Goal: Task Accomplishment & Management: Complete application form

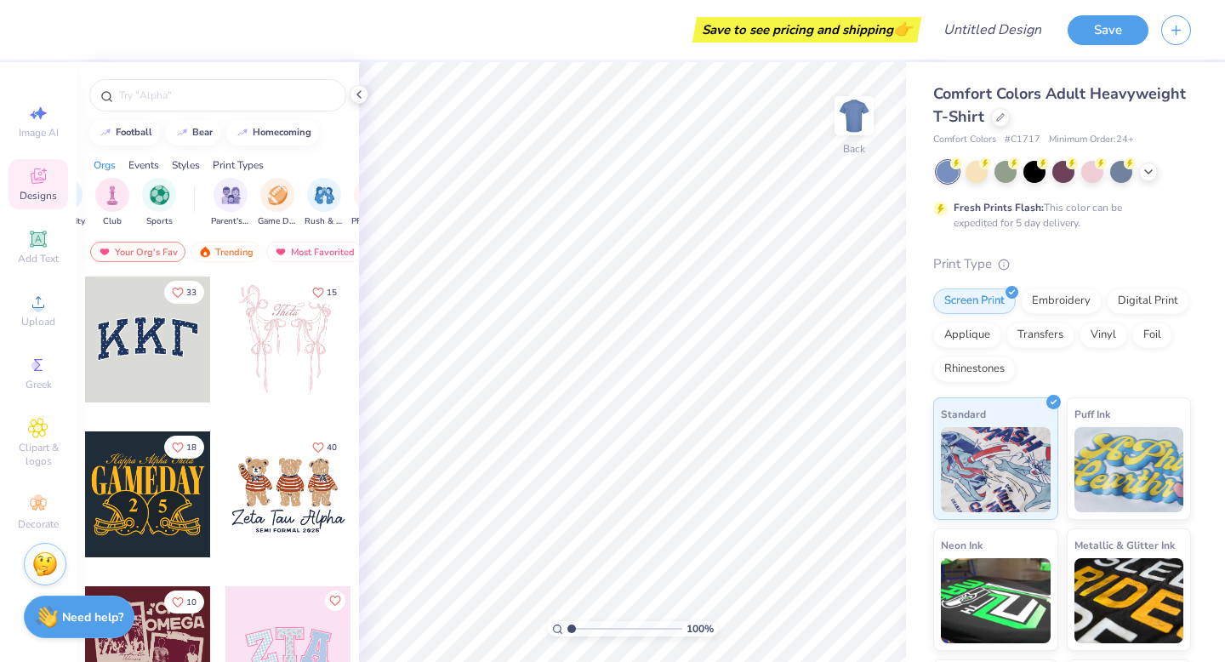
scroll to position [0, 98]
click at [305, 200] on img "filter for Rush & Bid" at bounding box center [314, 194] width 20 height 20
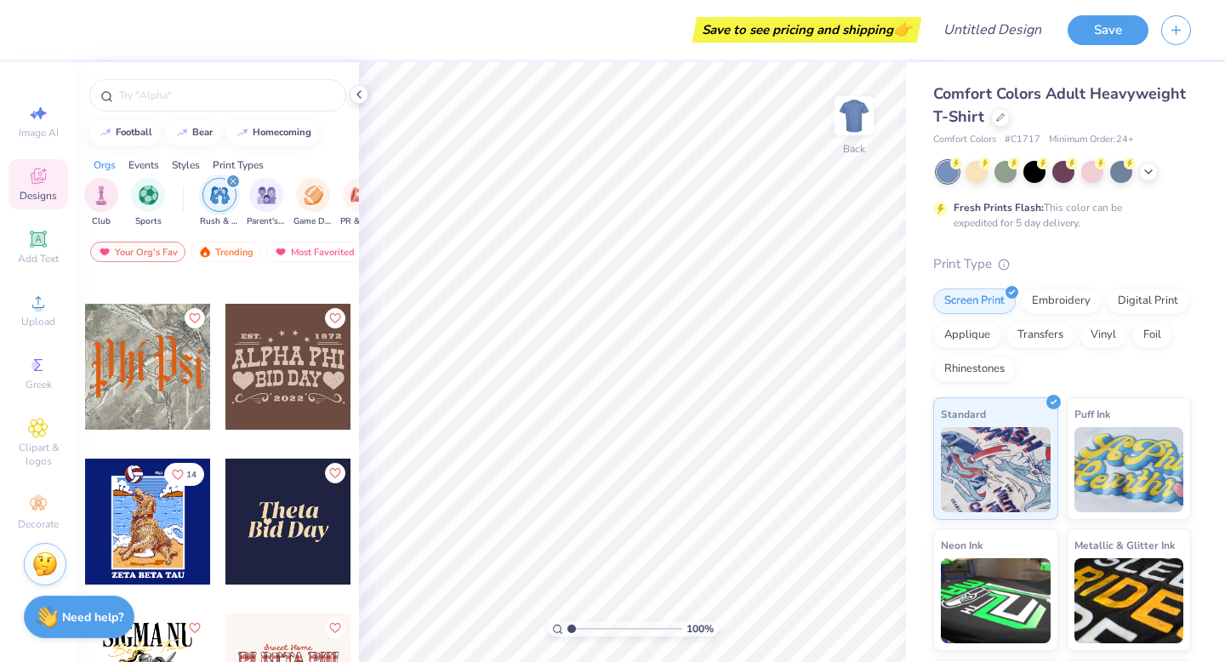
scroll to position [1193, 0]
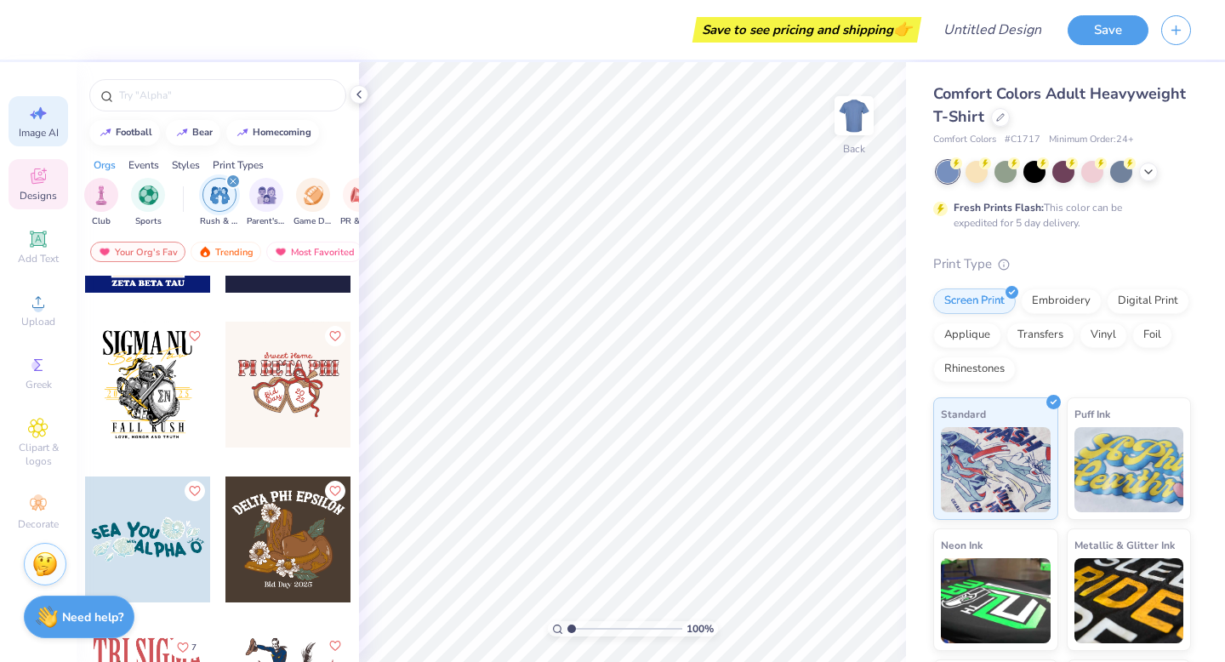
click at [38, 117] on icon at bounding box center [38, 113] width 20 height 20
select select "4"
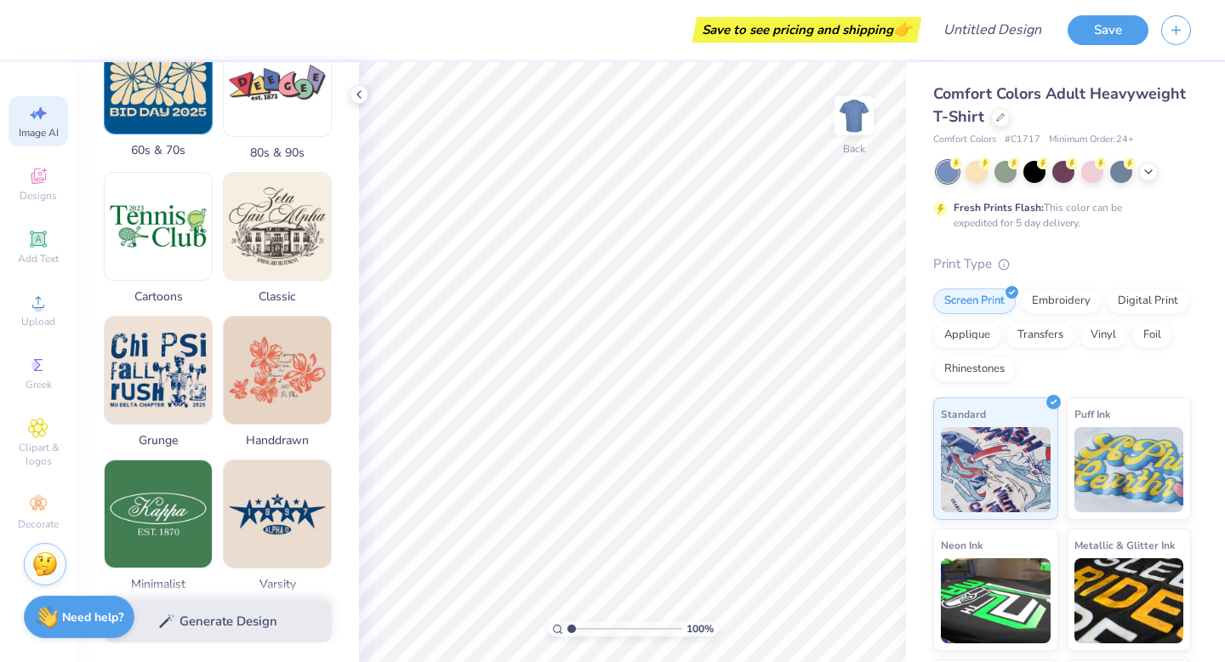
scroll to position [0, 0]
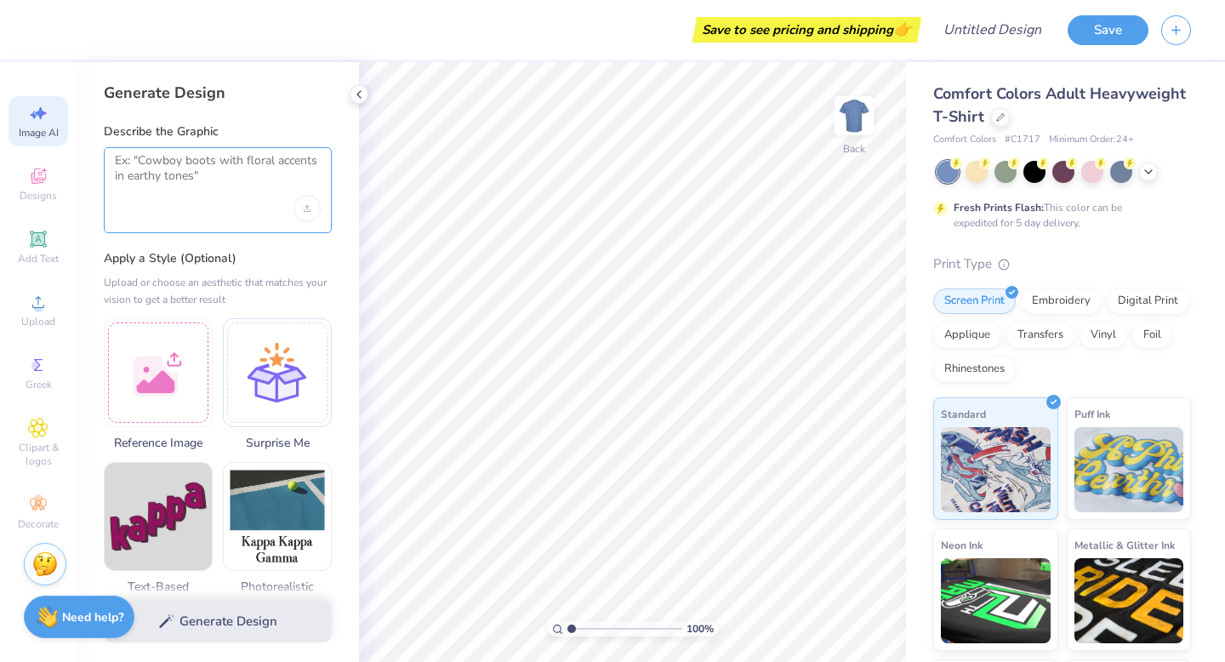
click at [186, 165] on textarea at bounding box center [218, 174] width 206 height 43
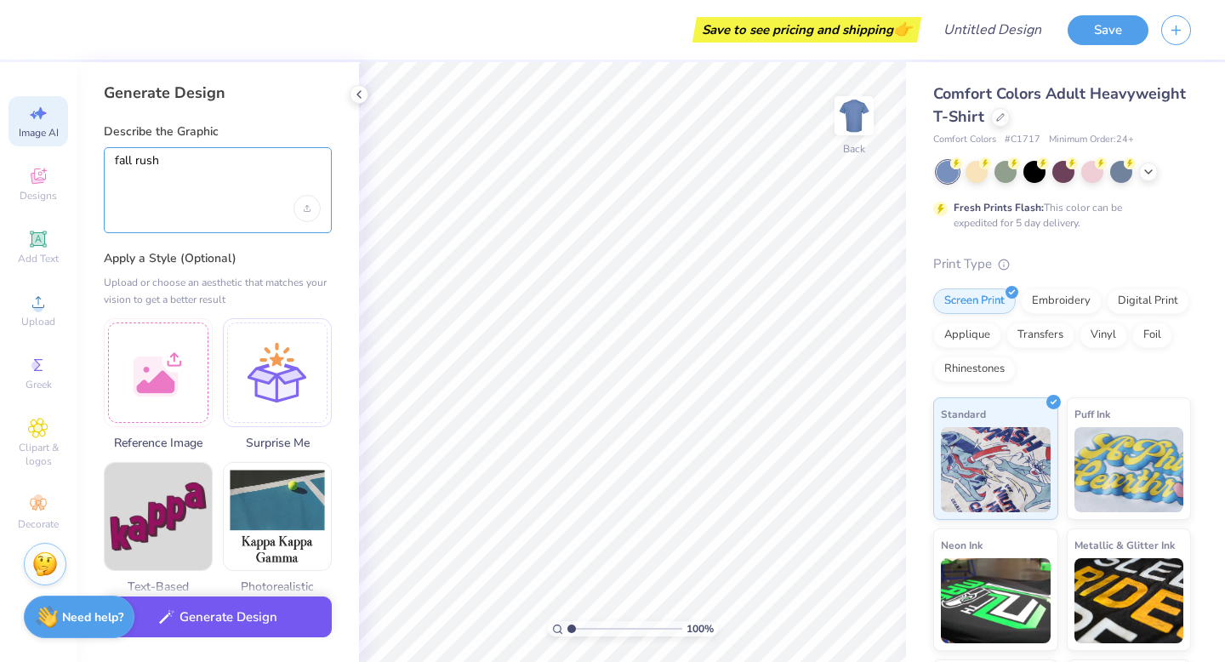
type textarea "fall rush"
click at [266, 633] on button "Generate Design" at bounding box center [218, 617] width 228 height 42
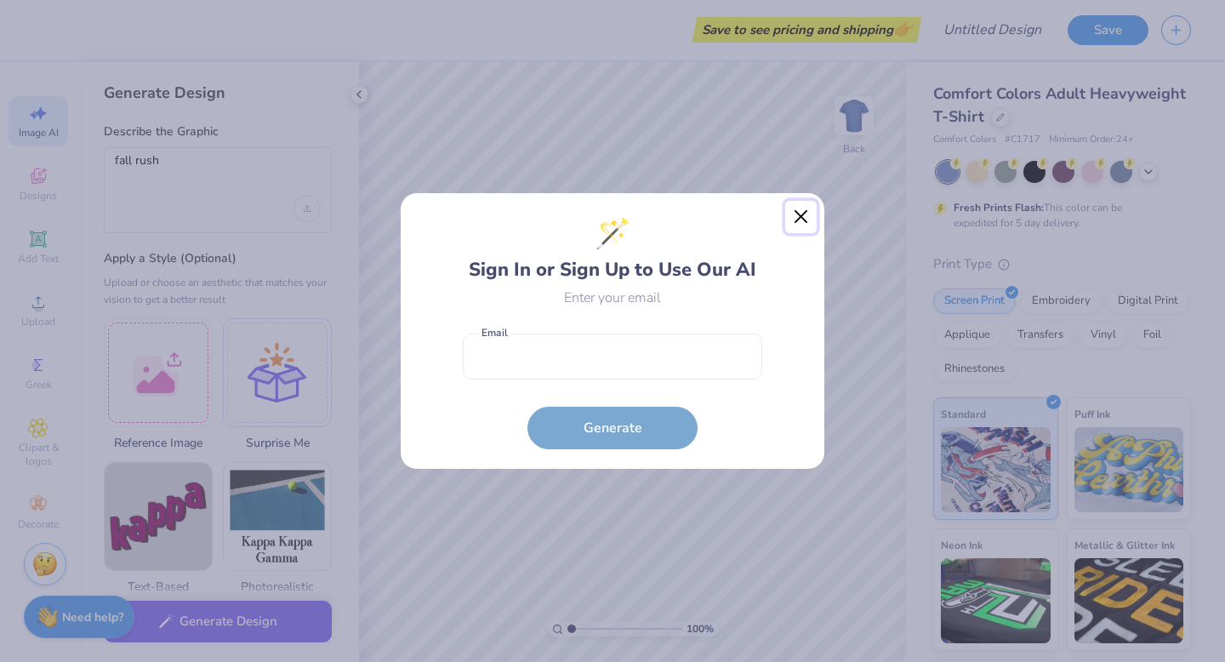
click at [810, 211] on button "Close" at bounding box center [801, 217] width 32 height 32
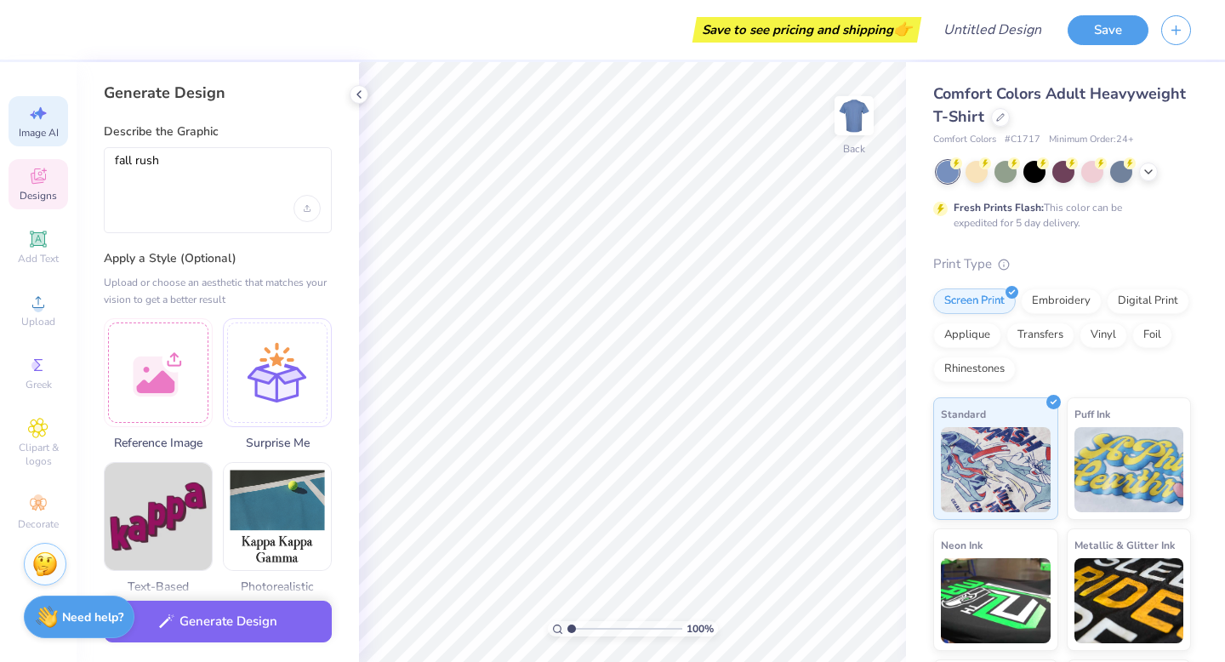
click at [48, 192] on span "Designs" at bounding box center [38, 196] width 37 height 14
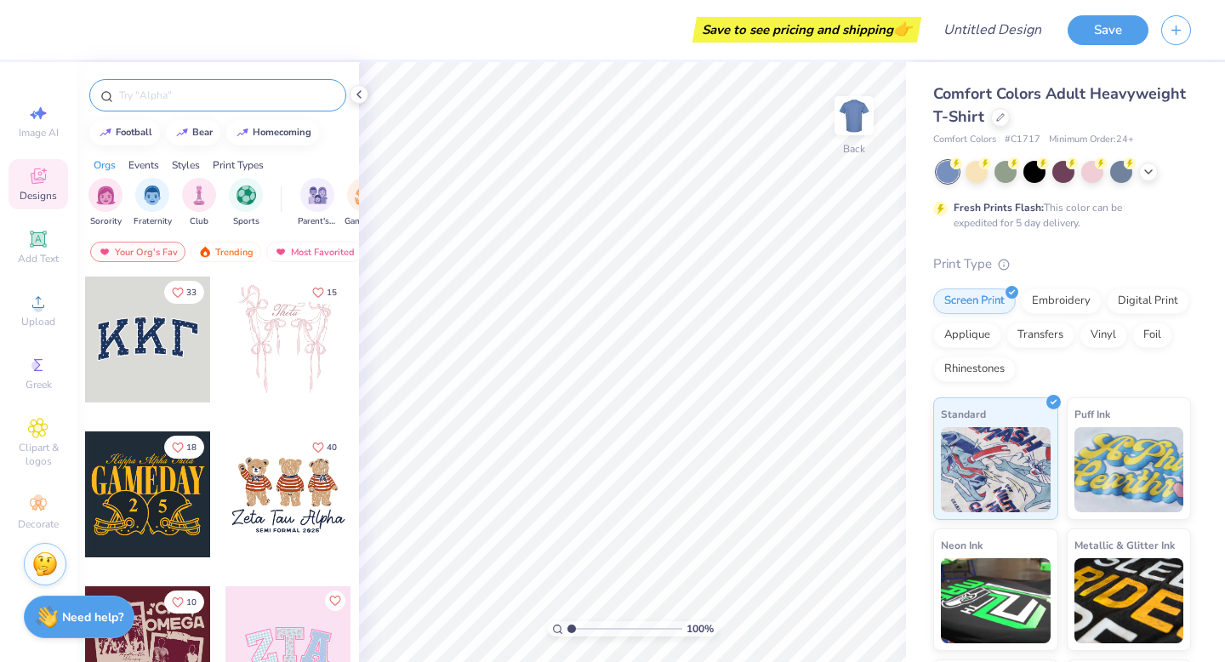
click at [235, 94] on input "text" at bounding box center [226, 95] width 218 height 17
type input "w"
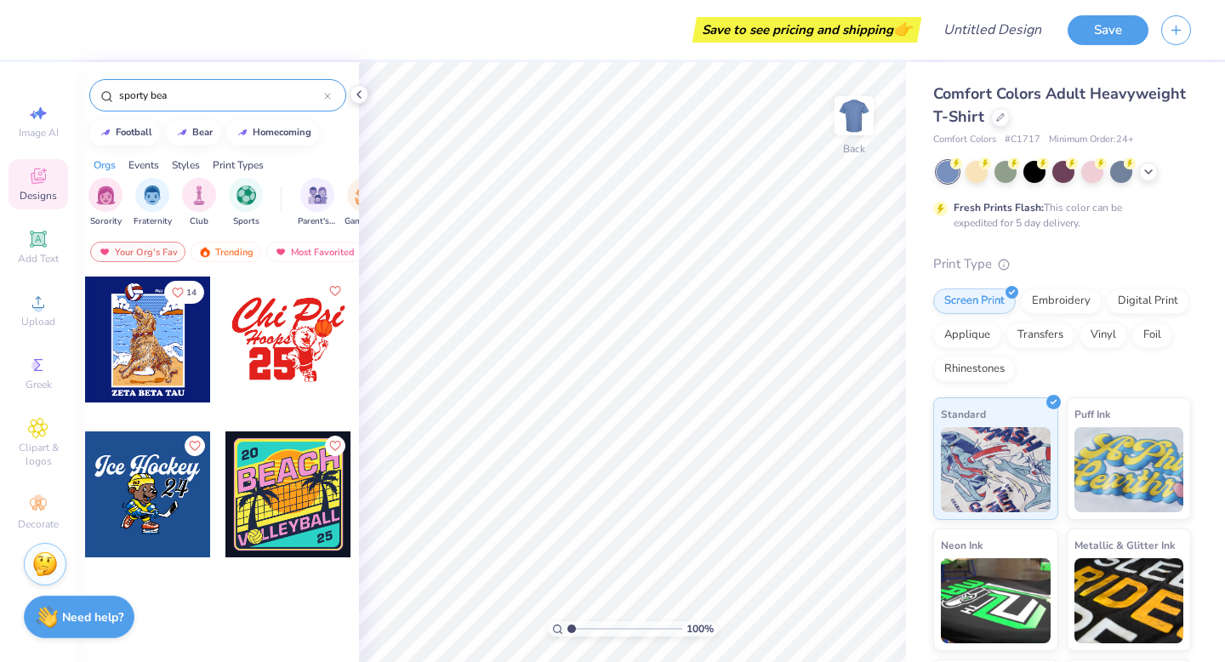
type input "sporty bea"
click at [159, 335] on div at bounding box center [148, 339] width 126 height 126
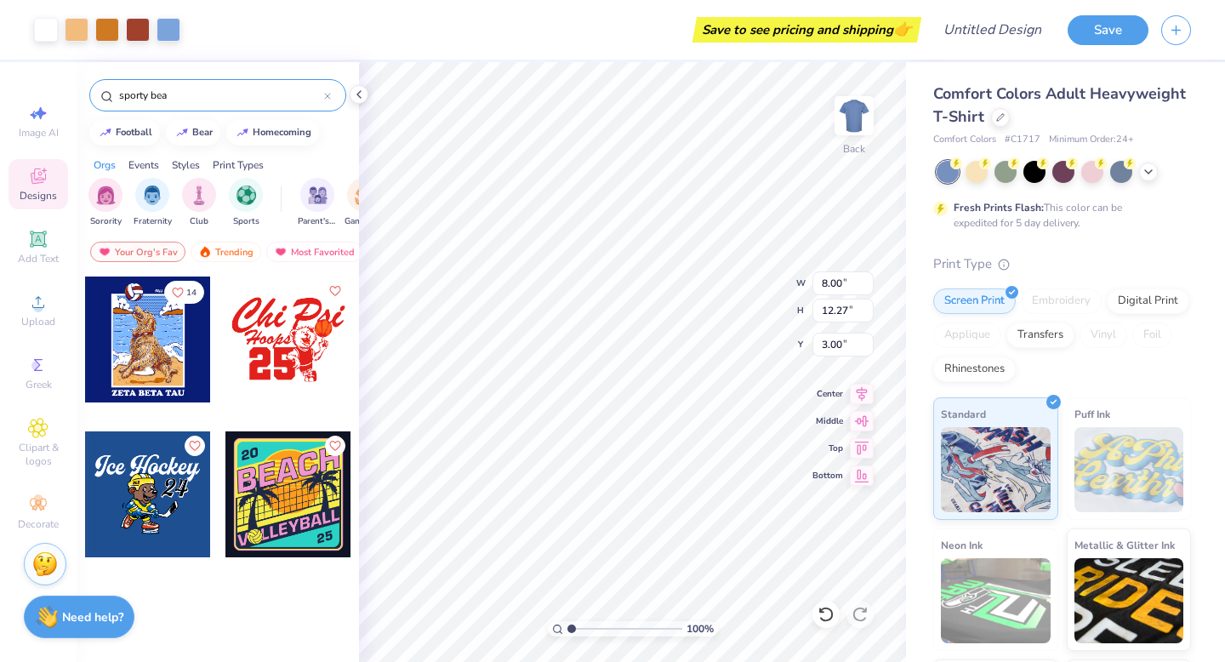
type input "8.00"
type input "12.27"
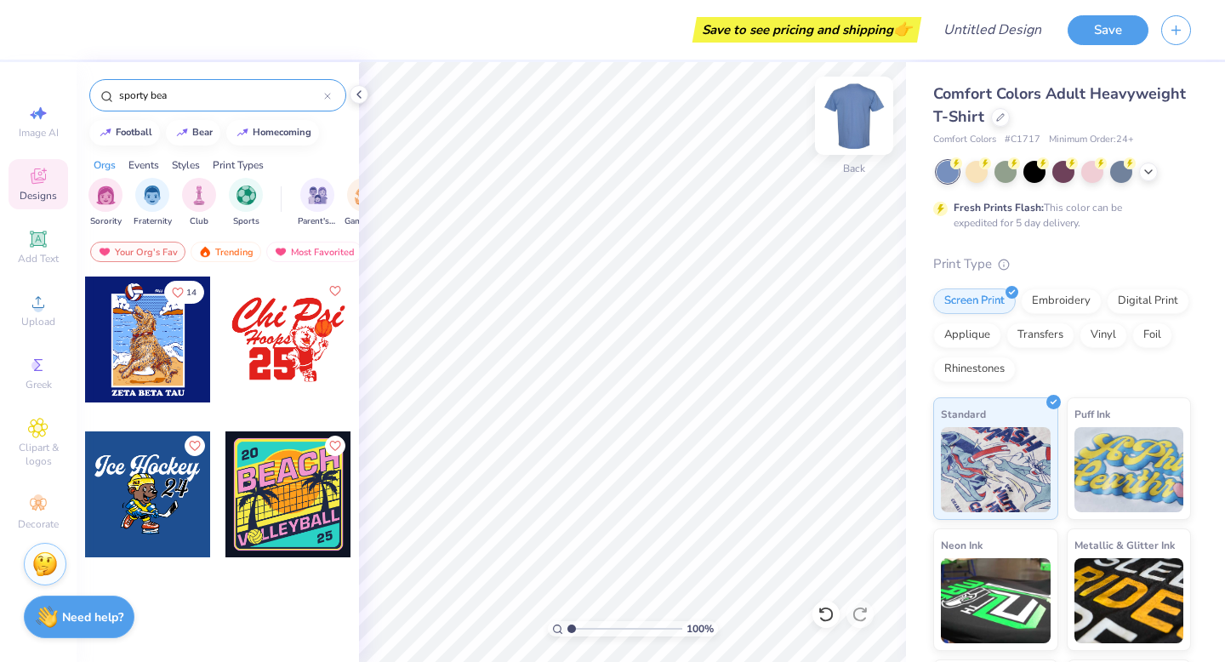
click at [861, 122] on img at bounding box center [854, 116] width 68 height 68
click at [148, 358] on div at bounding box center [148, 339] width 126 height 126
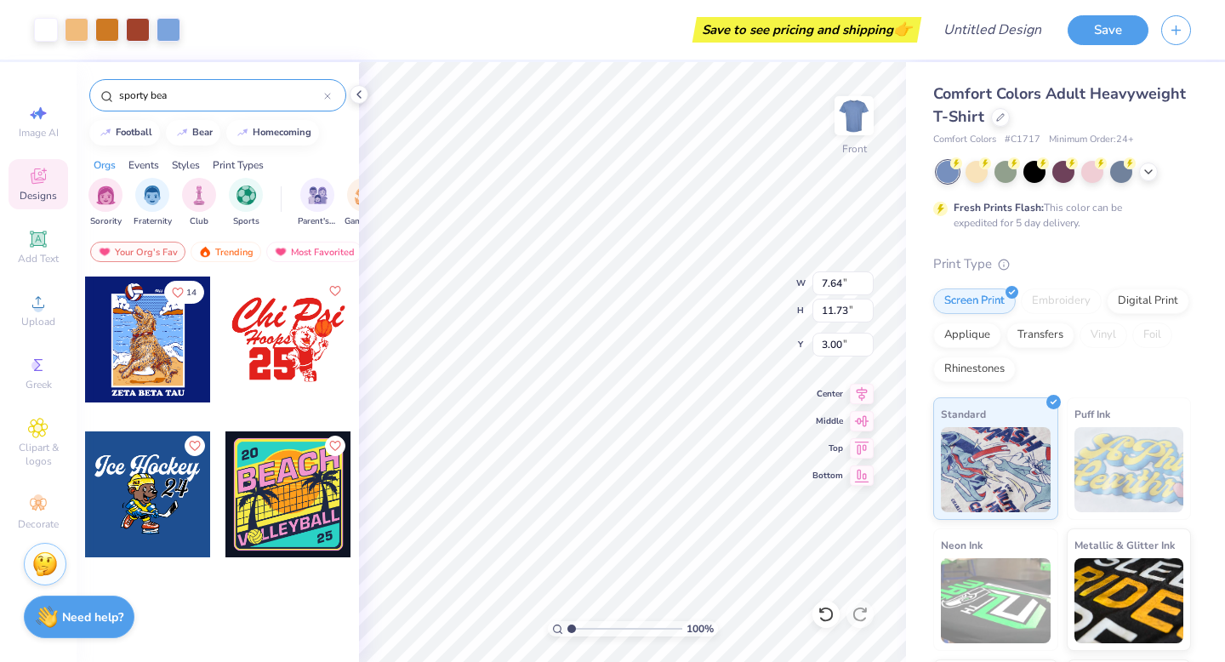
type input "9.42"
type input "14.46"
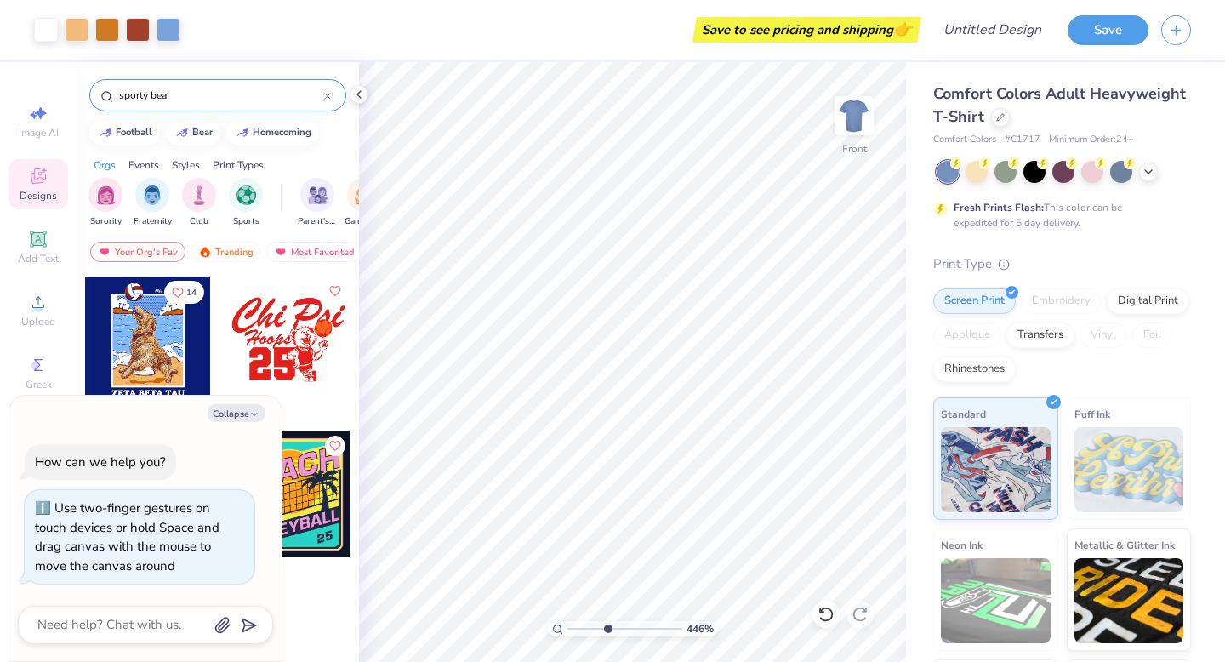
type input "4.46"
type textarea "x"
drag, startPoint x: 572, startPoint y: 625, endPoint x: 585, endPoint y: 624, distance: 13.6
type input "2.26"
click at [585, 624] on input "range" at bounding box center [624, 628] width 115 height 15
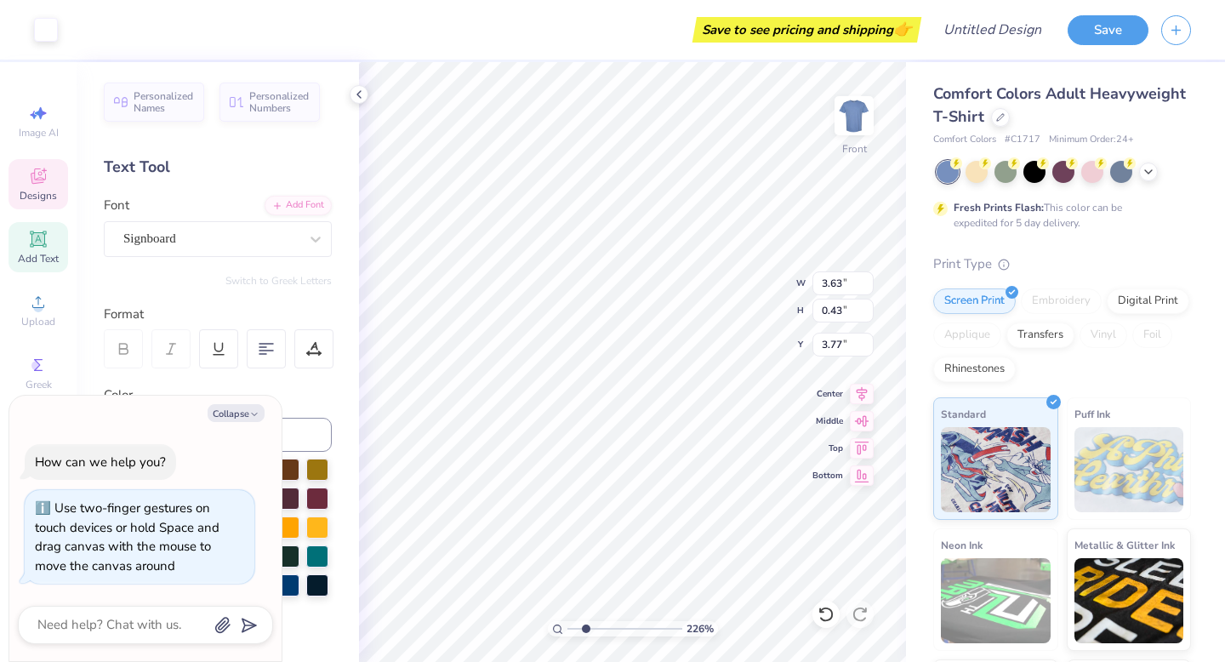
type textarea "x"
type input "3.77"
type textarea "x"
type textarea "FALL RUSH 202"
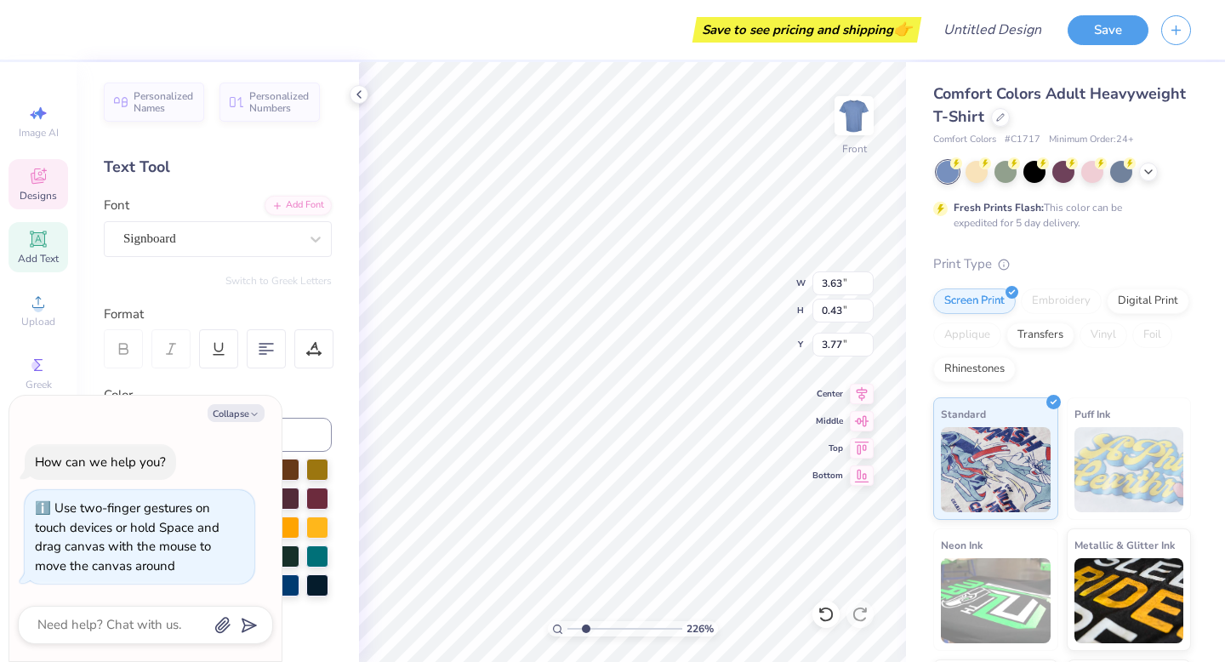
type textarea "x"
type textarea "FALL RUSH 2025"
click at [30, 362] on icon at bounding box center [38, 365] width 20 height 20
click at [233, 415] on button "Collapse" at bounding box center [236, 413] width 57 height 18
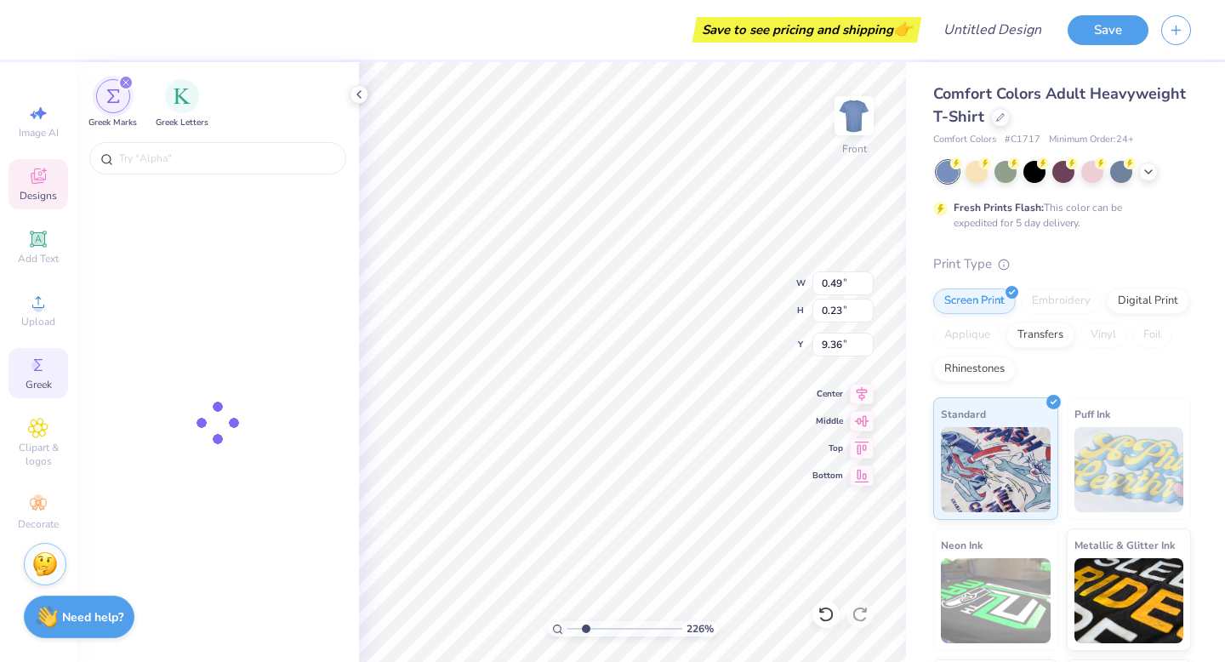
type textarea "x"
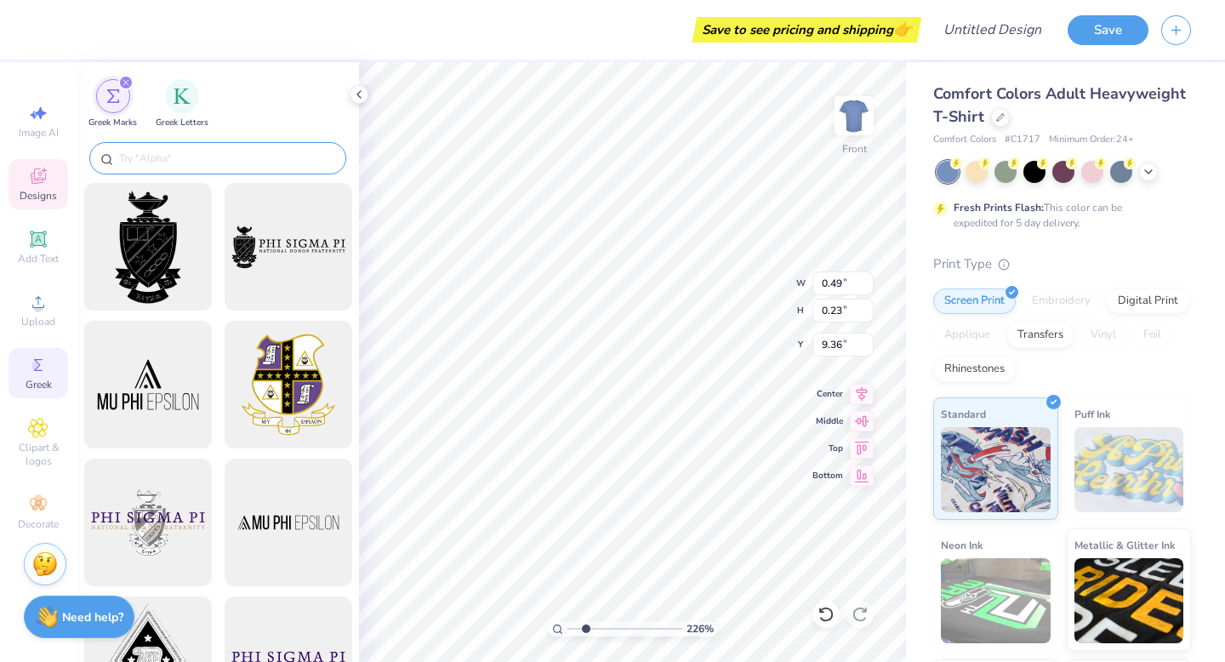
click at [191, 159] on input "text" at bounding box center [226, 158] width 218 height 17
type input "p"
click at [172, 88] on div "filter for Greek Letters" at bounding box center [182, 94] width 34 height 34
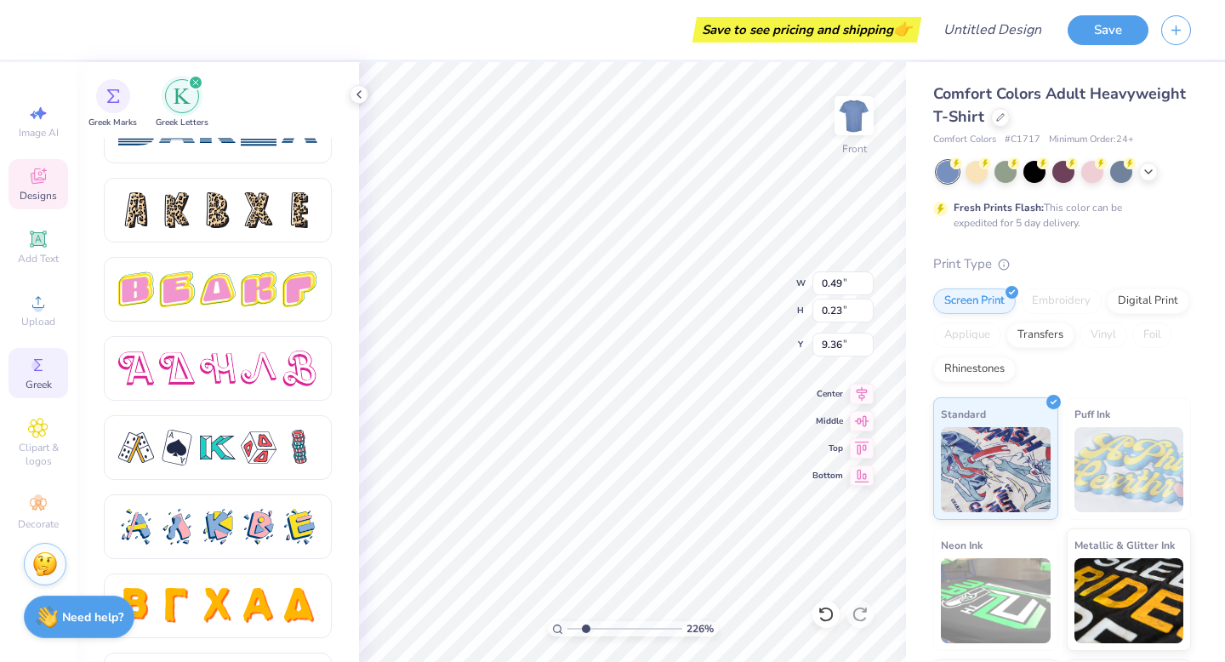
scroll to position [2842, 0]
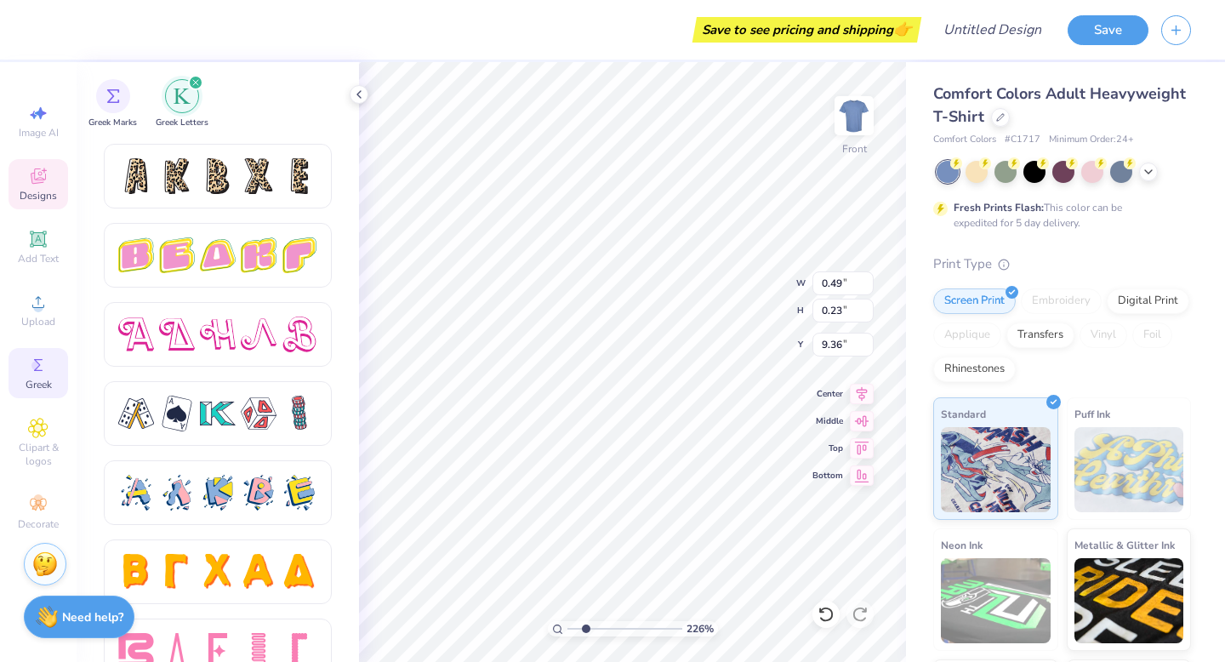
type textarea "EK"
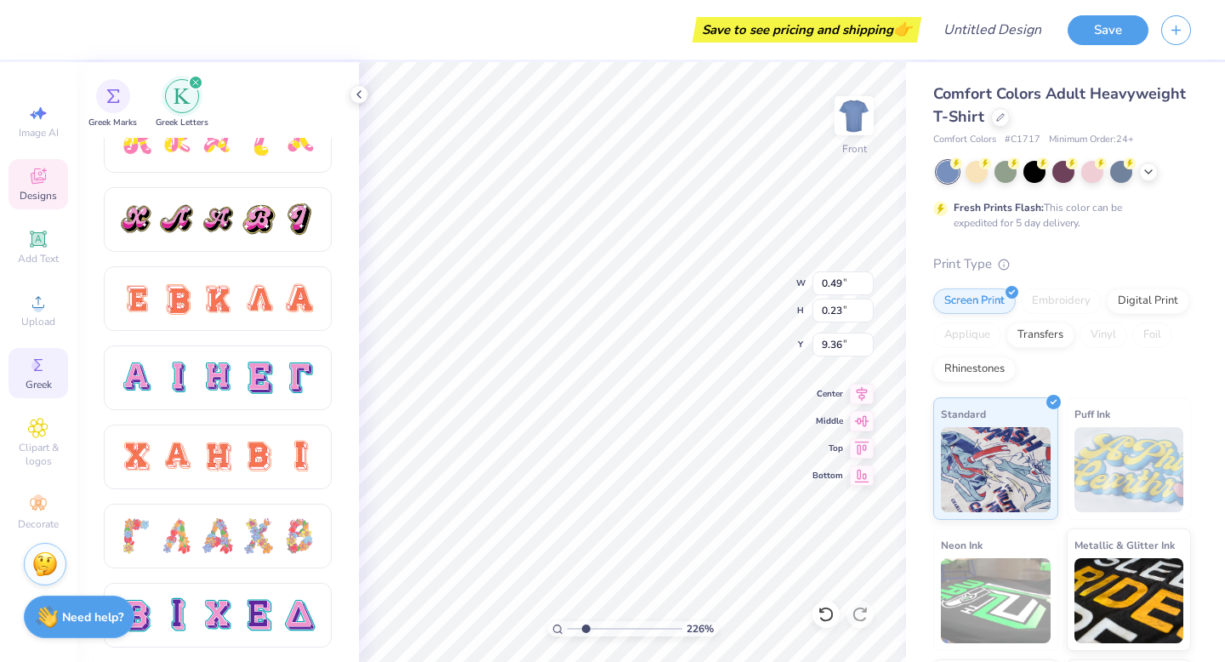
scroll to position [974, 0]
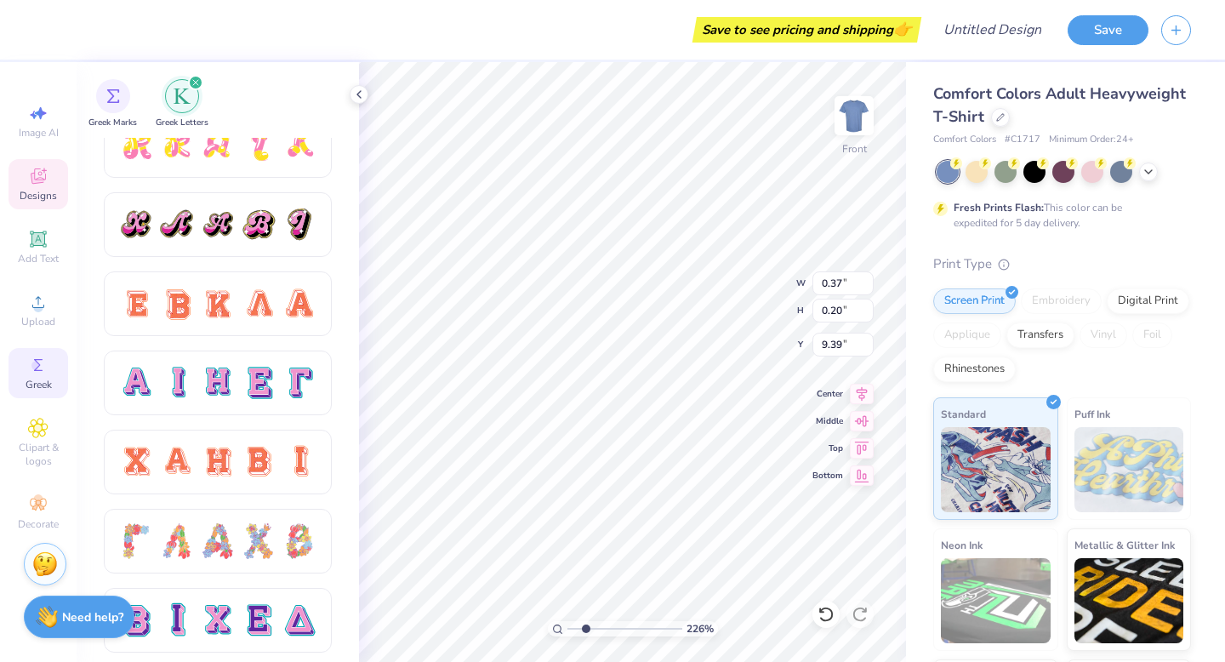
type input "0.37"
type input "0.20"
type input "9.39"
click at [244, 395] on div at bounding box center [259, 383] width 36 height 36
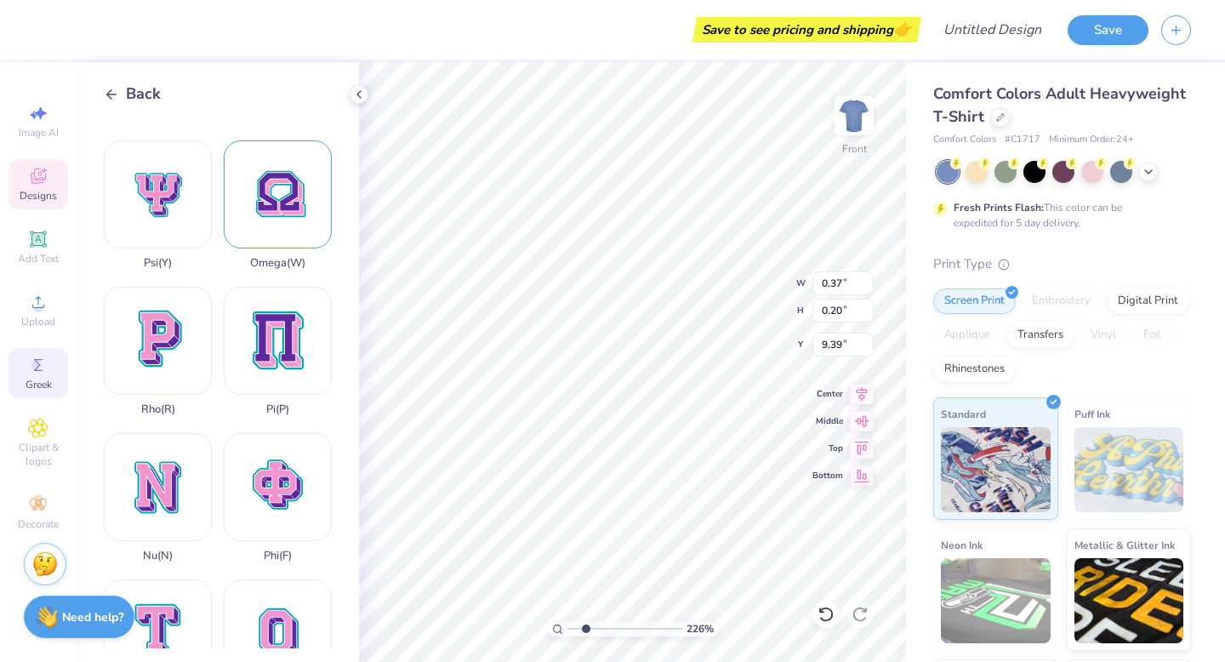
scroll to position [892, 0]
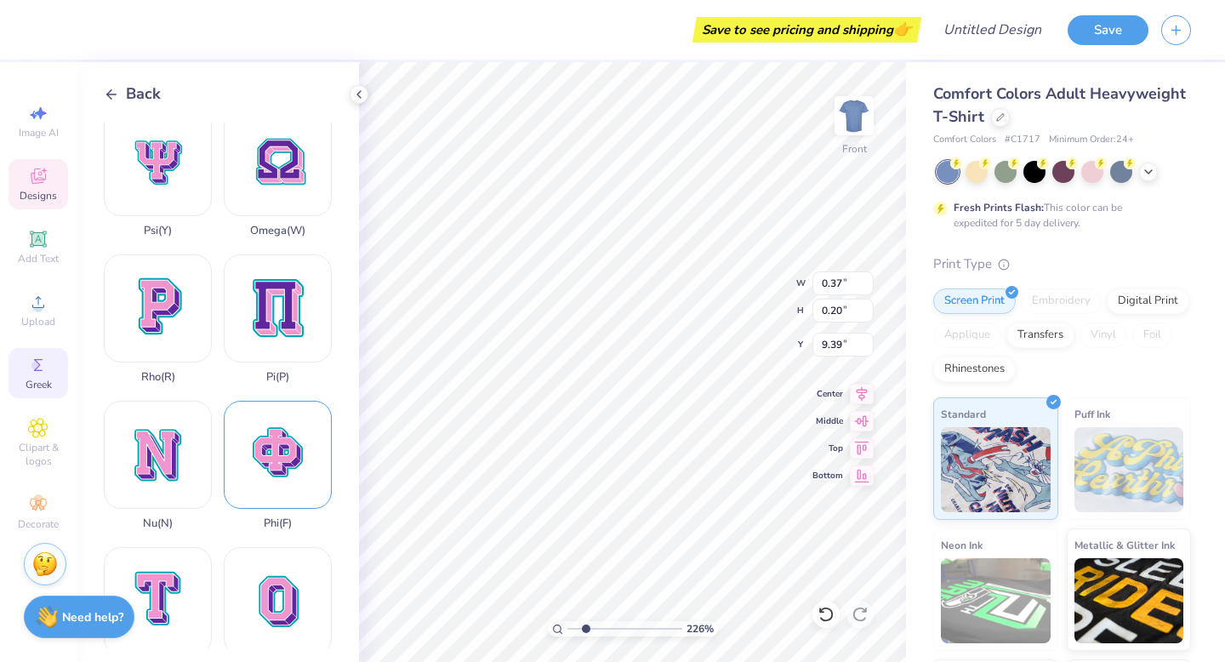
click at [286, 445] on div "Phi ( F )" at bounding box center [278, 465] width 108 height 129
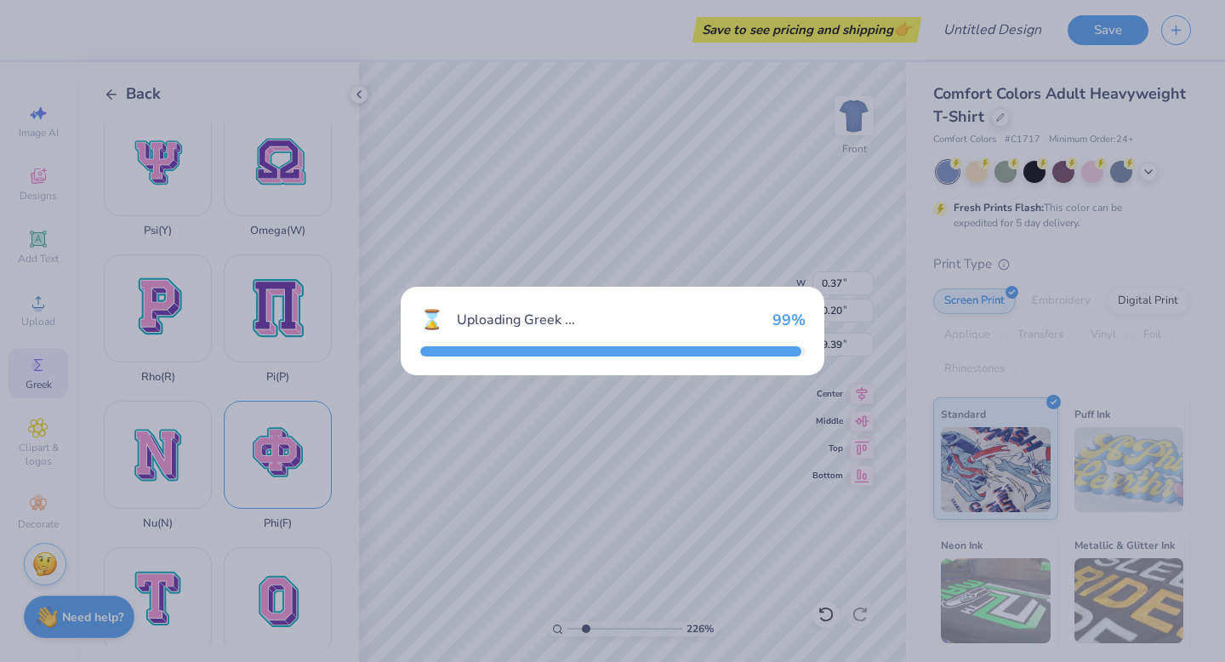
type input "14.59"
type input "14.42"
type input "6.54"
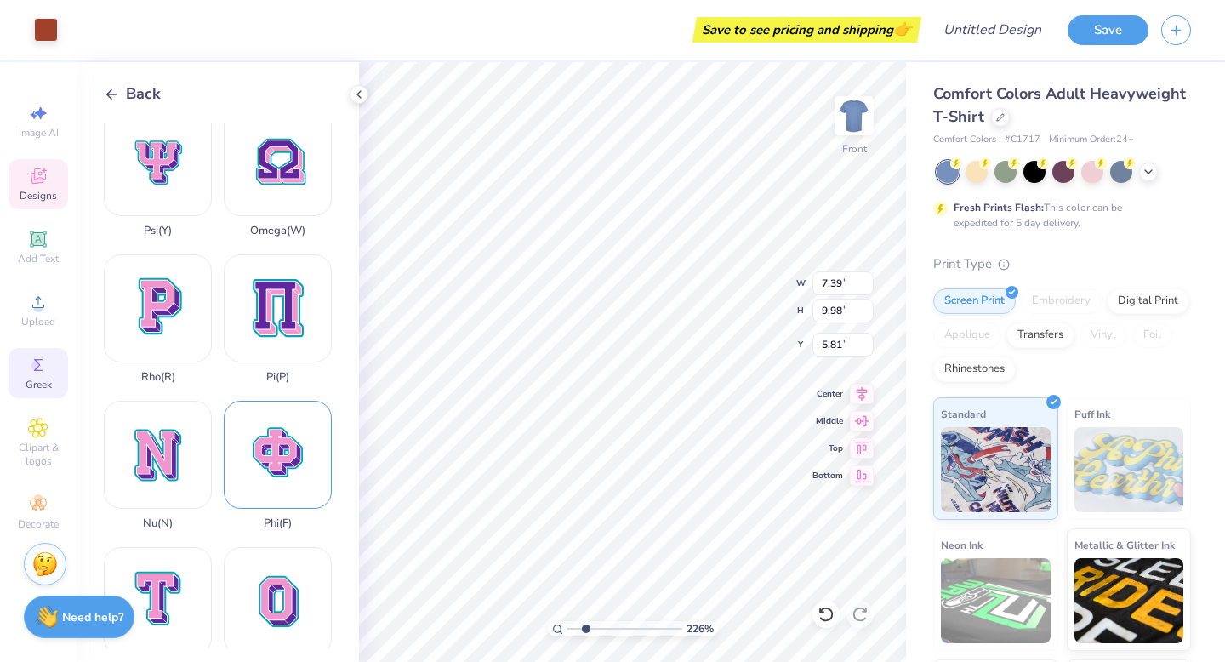
type input "0.37"
type input "0.20"
type input "9.39"
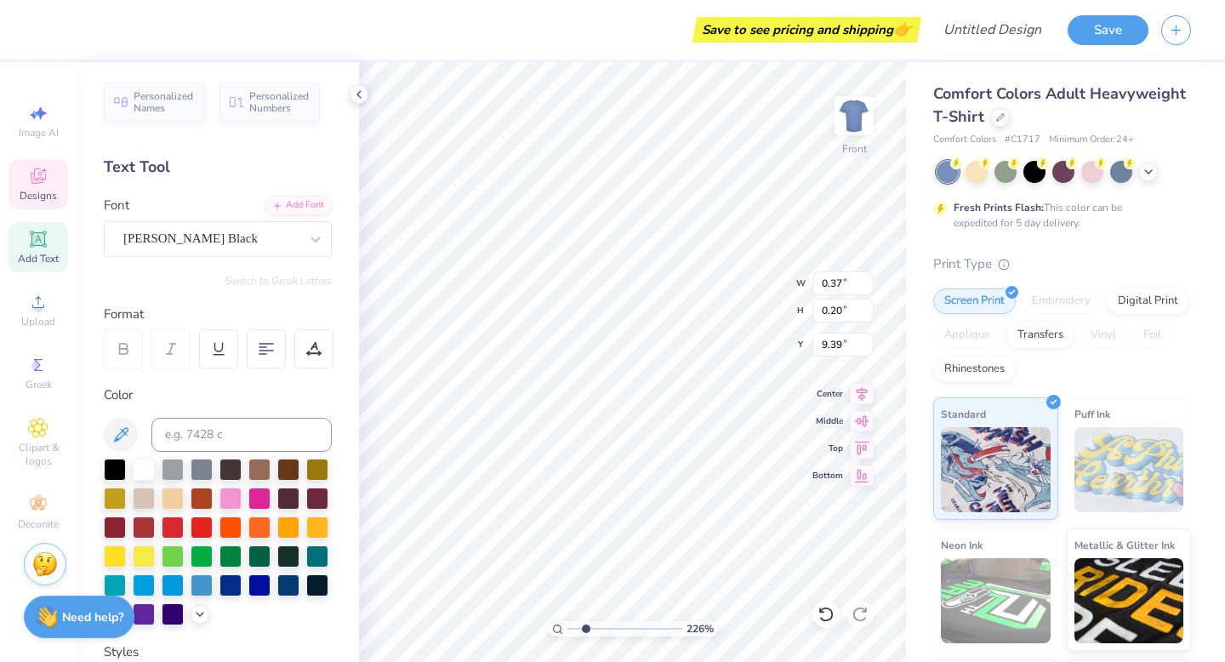
type textarea "PEK"
type input "9.33"
type input "0.78"
type input "16.68"
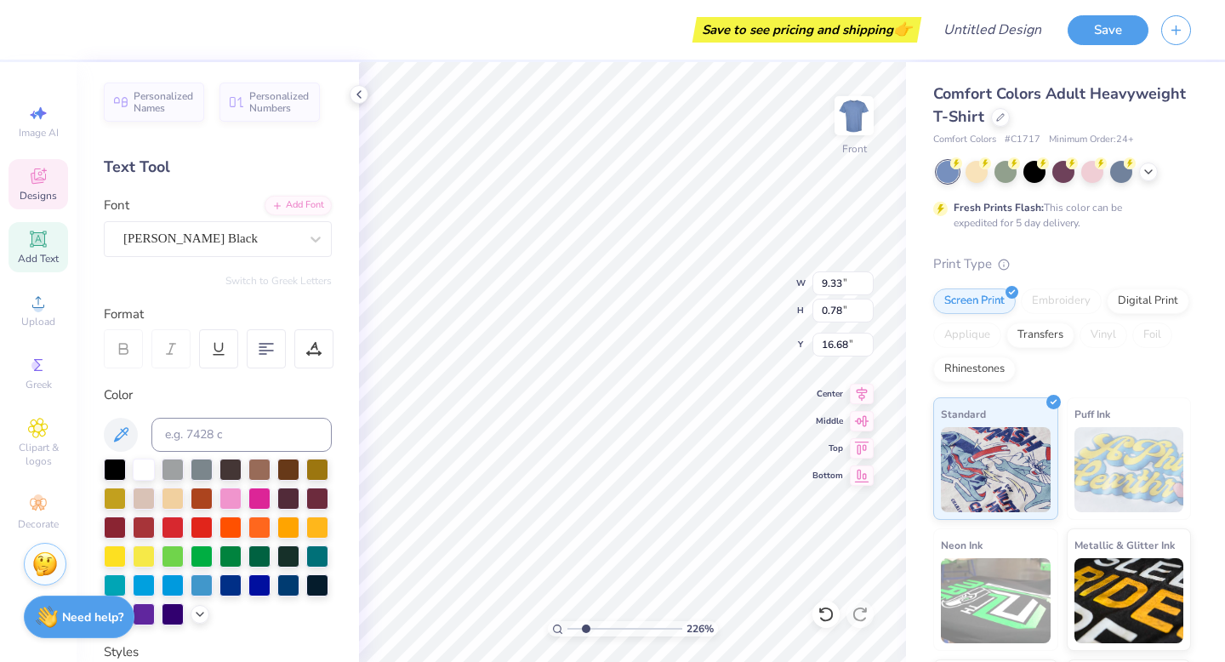
type textarea "PHI EPSILON KAPPA"
click at [572, 629] on input "range" at bounding box center [624, 628] width 115 height 15
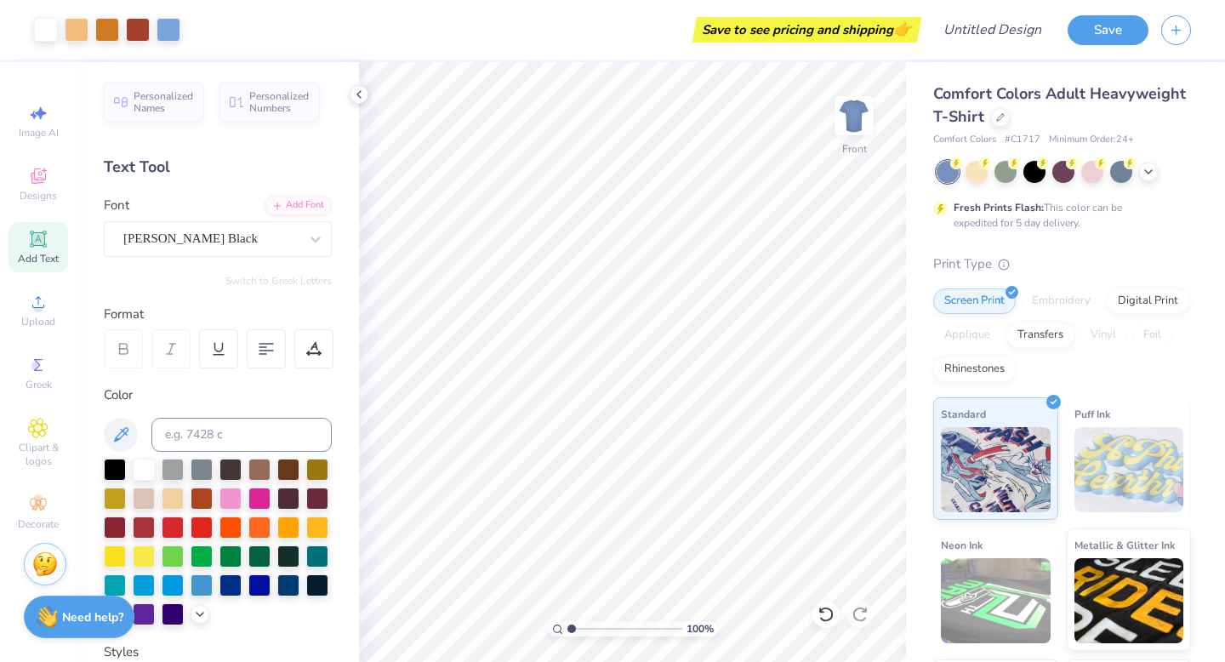
drag, startPoint x: 586, startPoint y: 628, endPoint x: 569, endPoint y: 626, distance: 17.1
type input "1"
click at [569, 626] on input "range" at bounding box center [624, 628] width 115 height 15
click at [860, 123] on img at bounding box center [854, 116] width 68 height 68
click at [860, 140] on img at bounding box center [854, 116] width 68 height 68
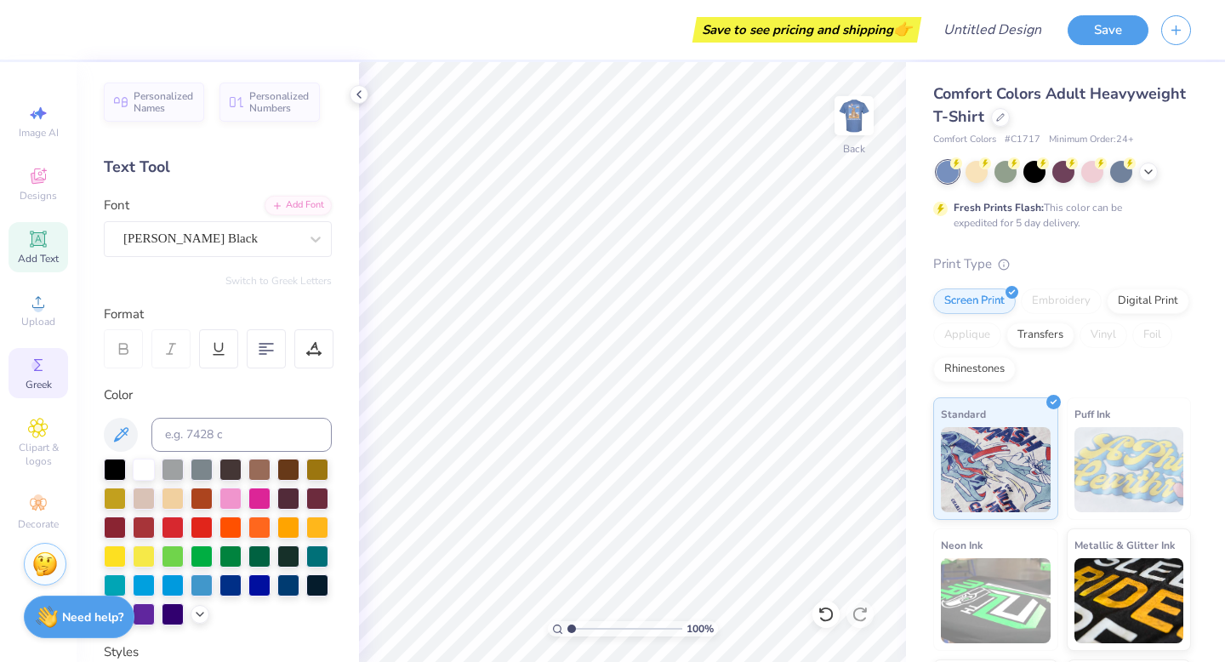
click at [34, 383] on span "Greek" at bounding box center [39, 385] width 26 height 14
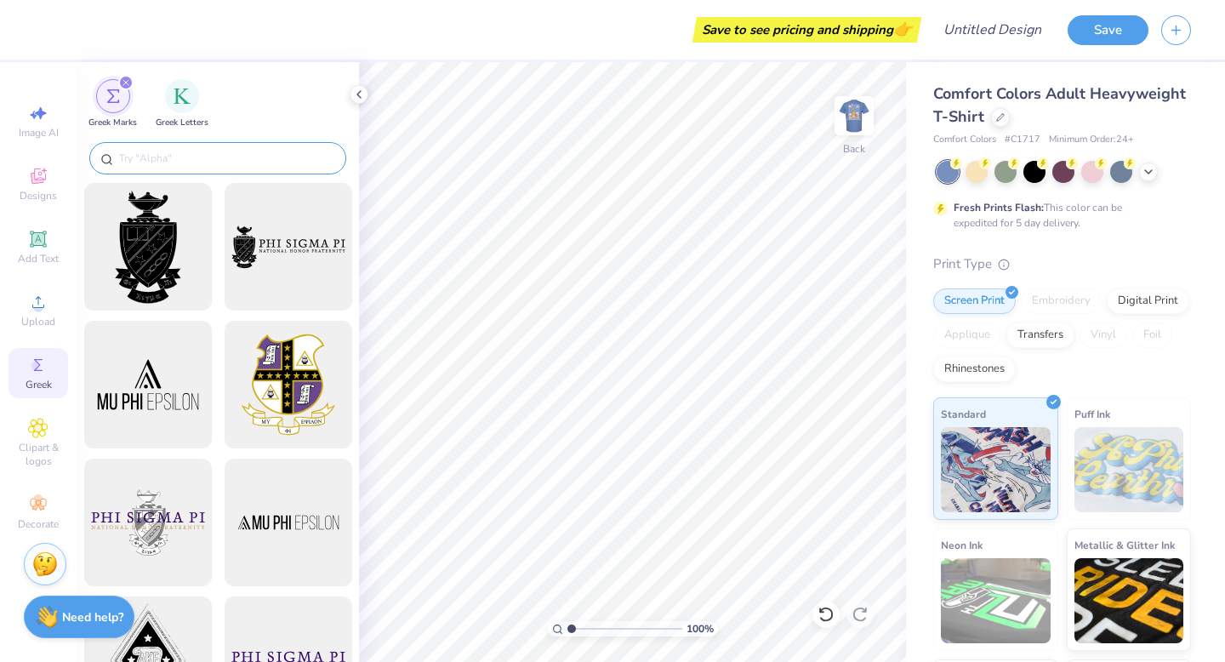
click at [188, 157] on input "text" at bounding box center [226, 158] width 218 height 17
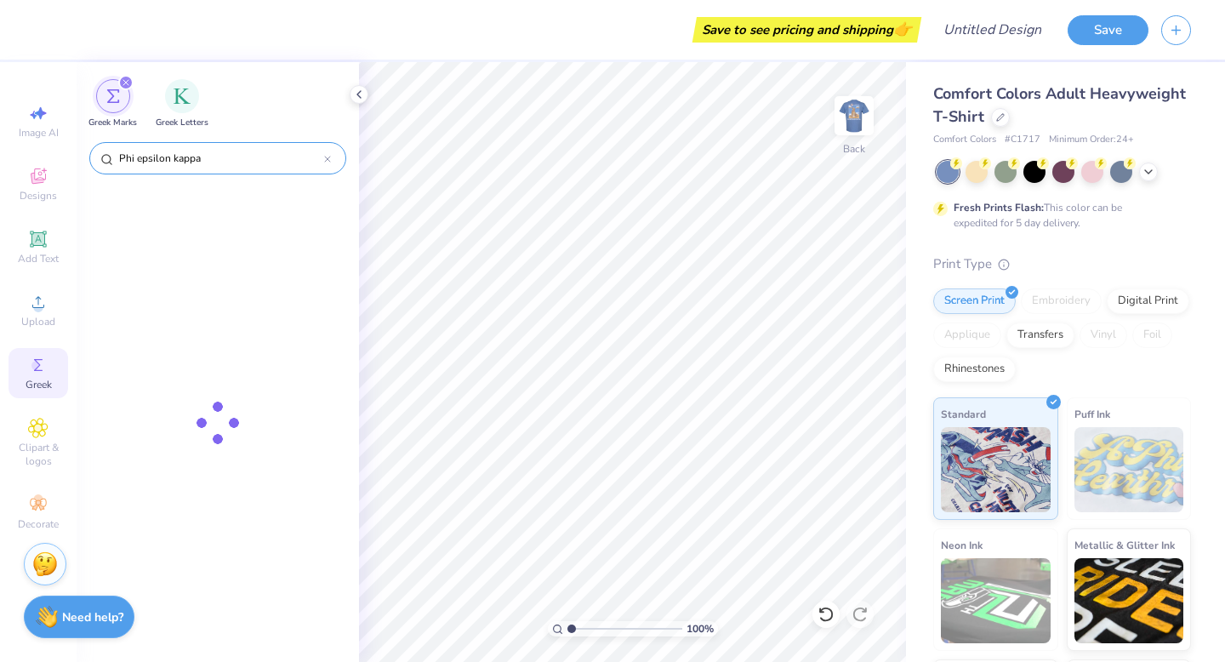
type input "Phi epsilon kappa"
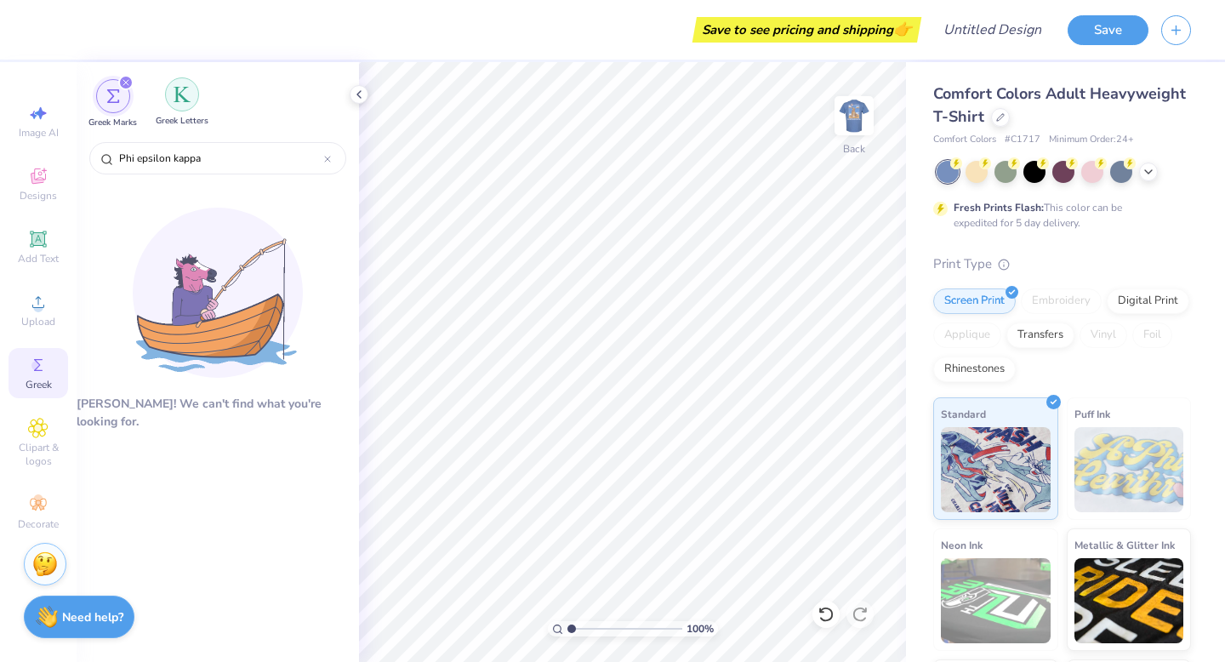
click at [172, 92] on div "filter for Greek Letters" at bounding box center [182, 94] width 34 height 34
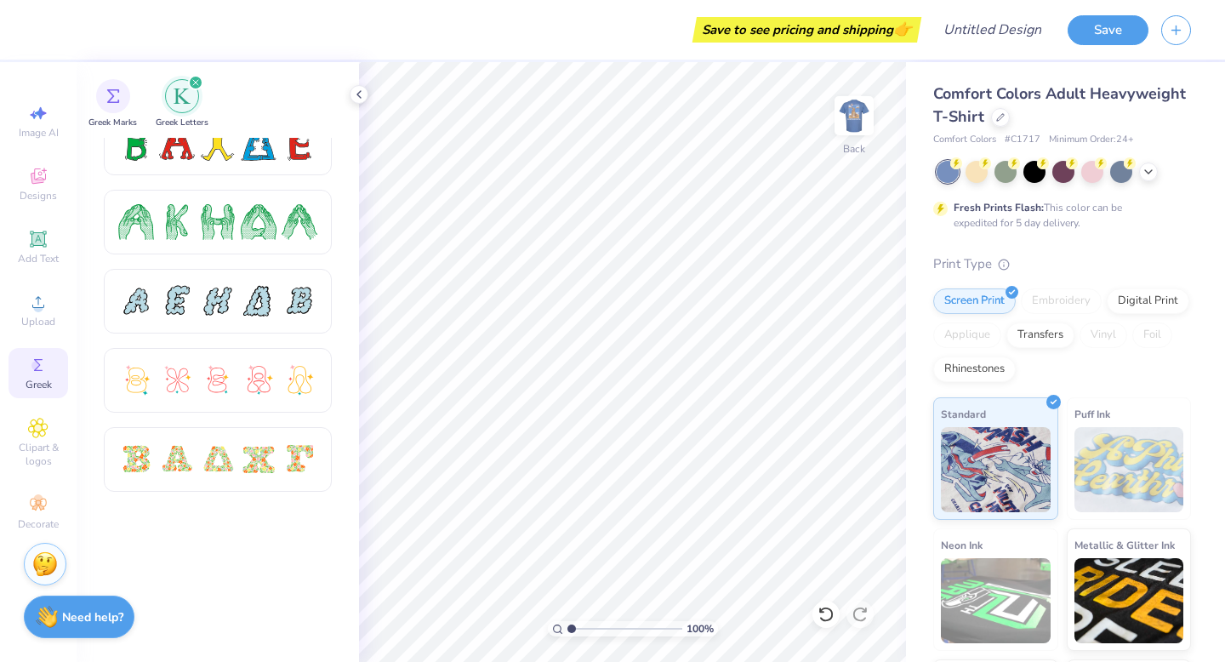
scroll to position [0, 0]
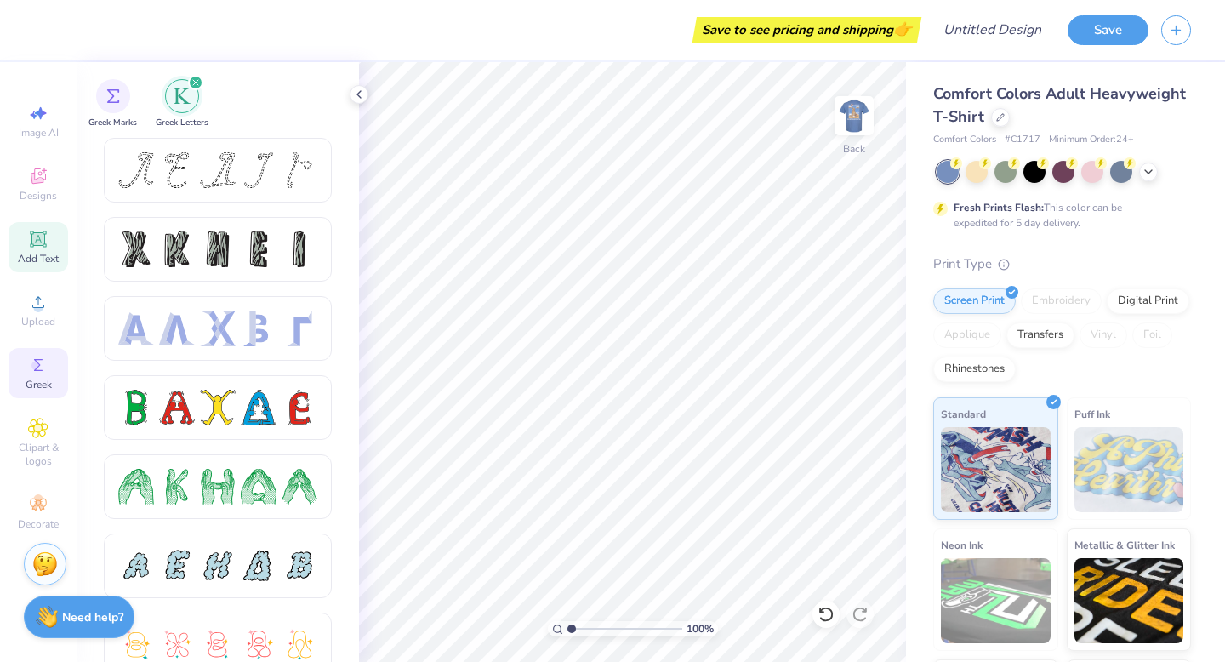
click at [40, 246] on icon at bounding box center [38, 239] width 20 height 20
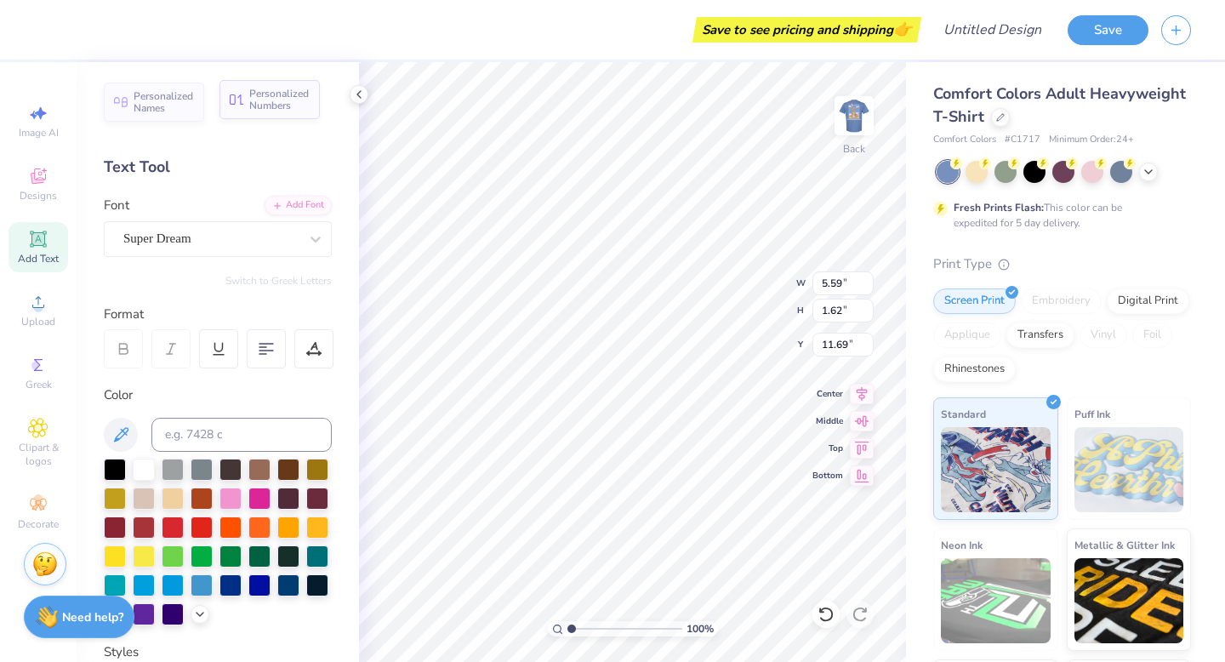
click at [261, 95] on span "Personalized Numbers" at bounding box center [279, 100] width 60 height 24
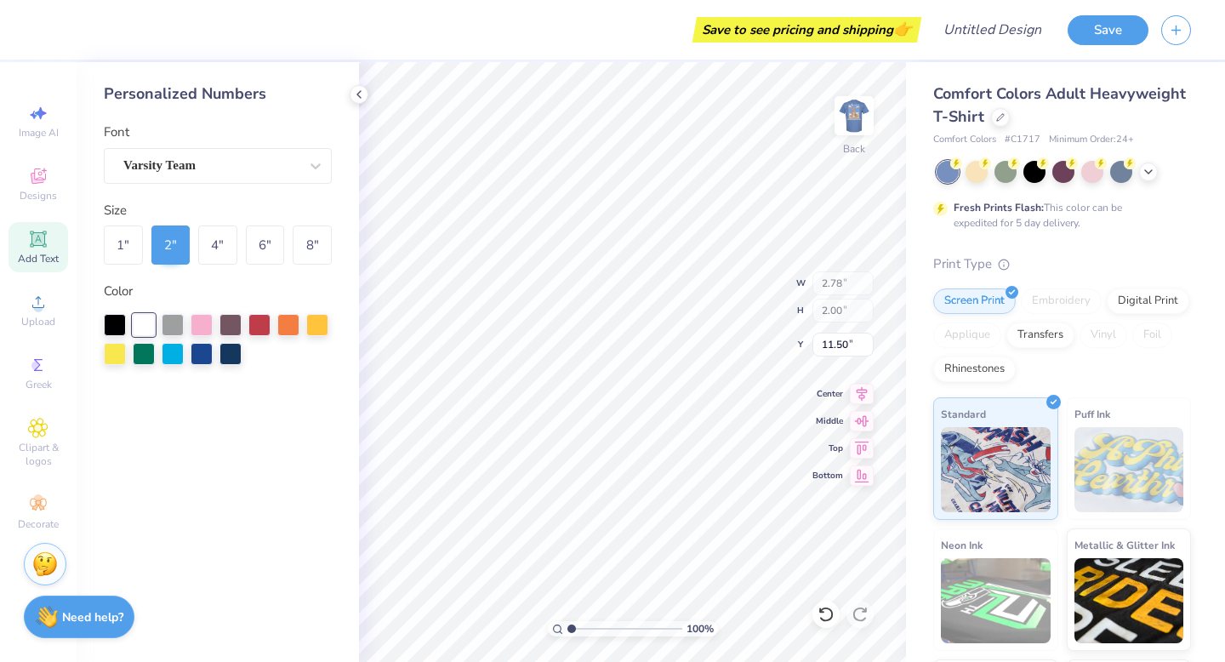
type input "2.78"
type input "2.00"
type input "11.50"
click at [168, 163] on div "Varsity Team" at bounding box center [211, 165] width 179 height 26
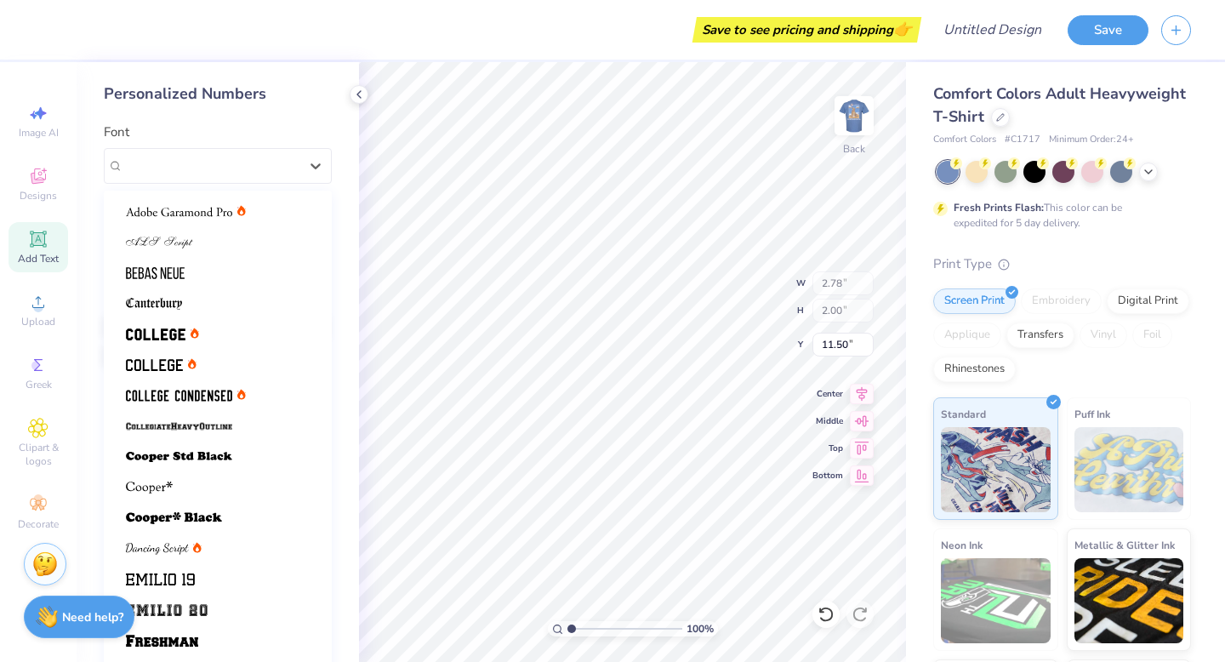
click at [224, 112] on div "Personalized Numbers Font option Varsity Team selected, 21 of 21. 21 results av…" at bounding box center [218, 362] width 282 height 600
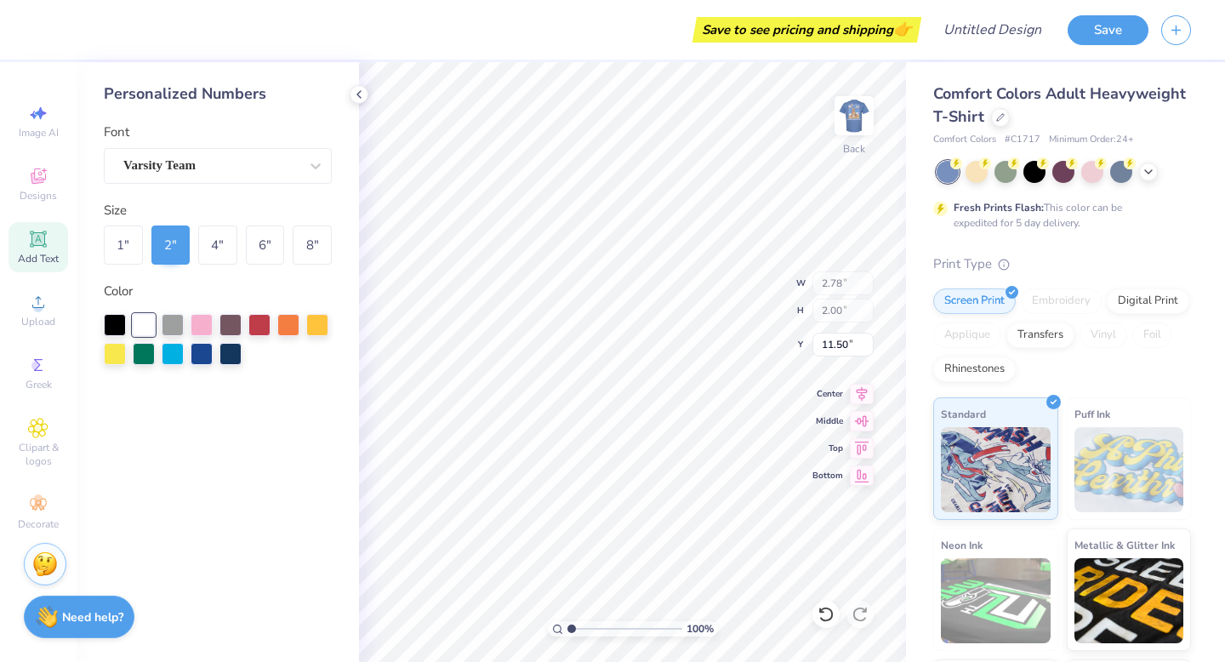
click at [35, 237] on icon at bounding box center [37, 238] width 13 height 13
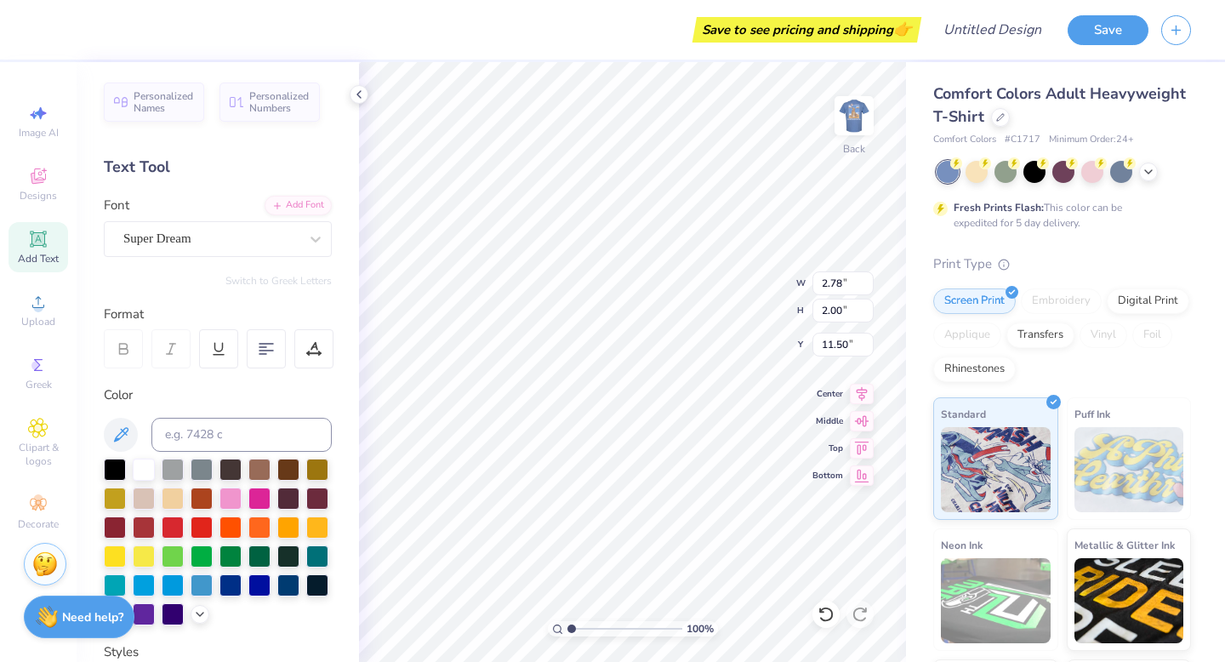
type input "5.59"
type input "1.62"
type input "11.69"
click at [36, 243] on icon at bounding box center [37, 238] width 13 height 13
click at [278, 237] on div "Super Dream" at bounding box center [211, 238] width 179 height 26
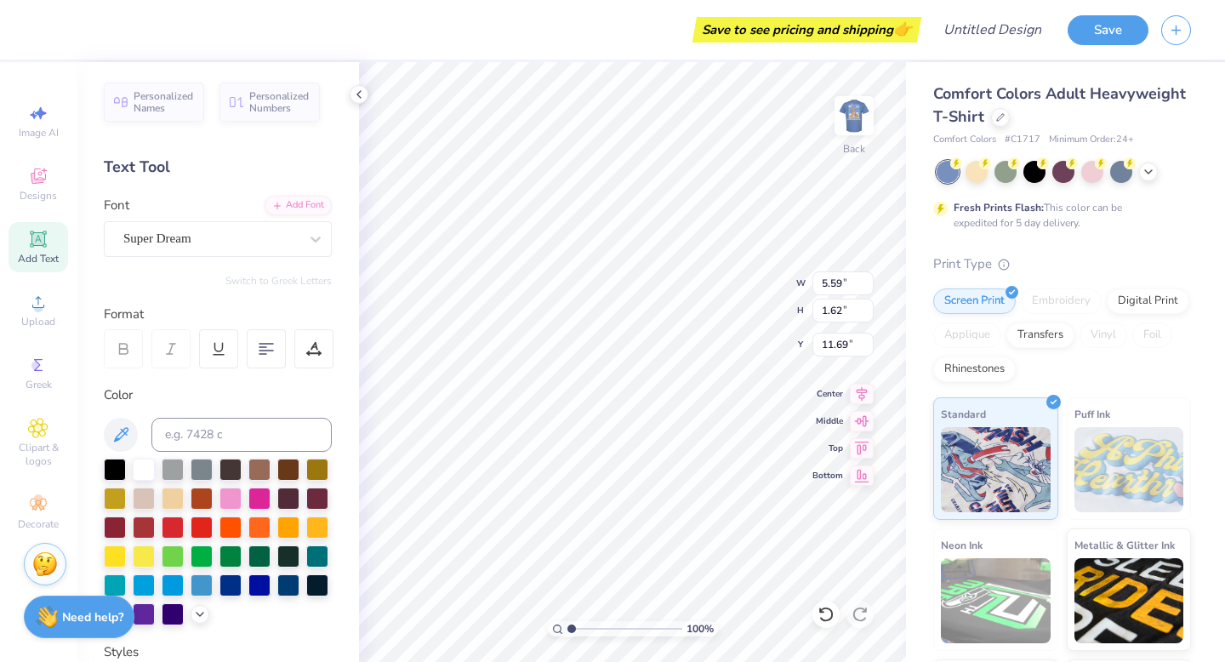
type textarea "PEK"
type input "2.19"
click at [857, 94] on img at bounding box center [854, 116] width 68 height 68
click at [1150, 166] on icon at bounding box center [1149, 170] width 14 height 14
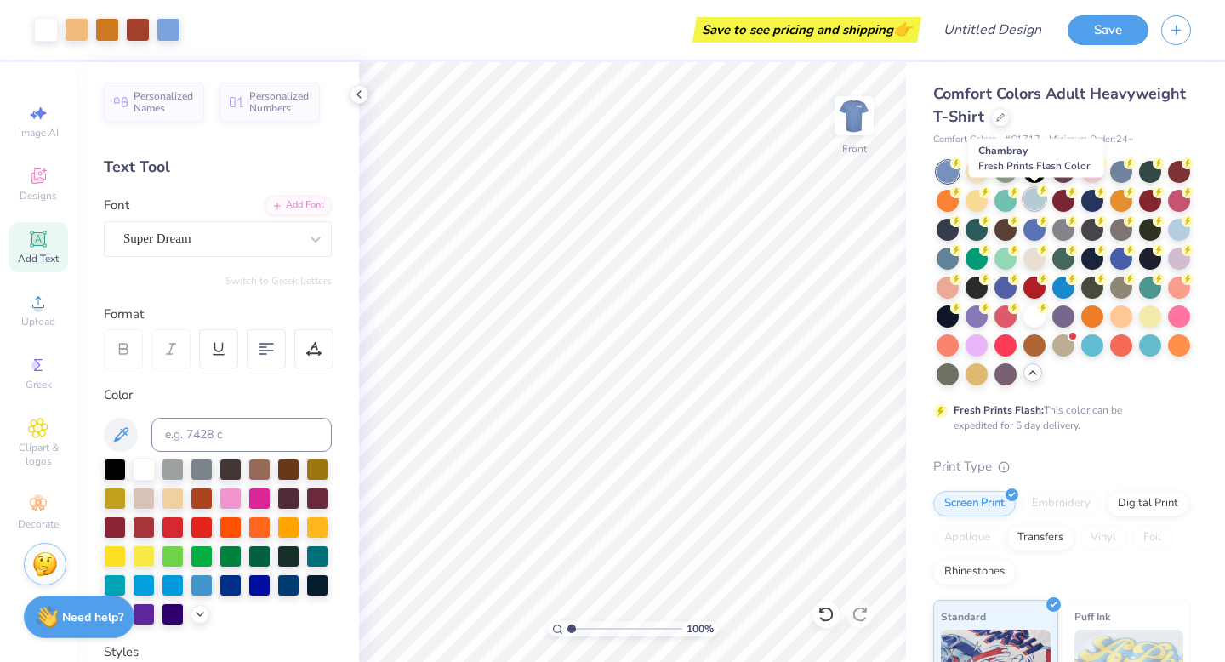
click at [1038, 197] on div at bounding box center [1034, 199] width 22 height 22
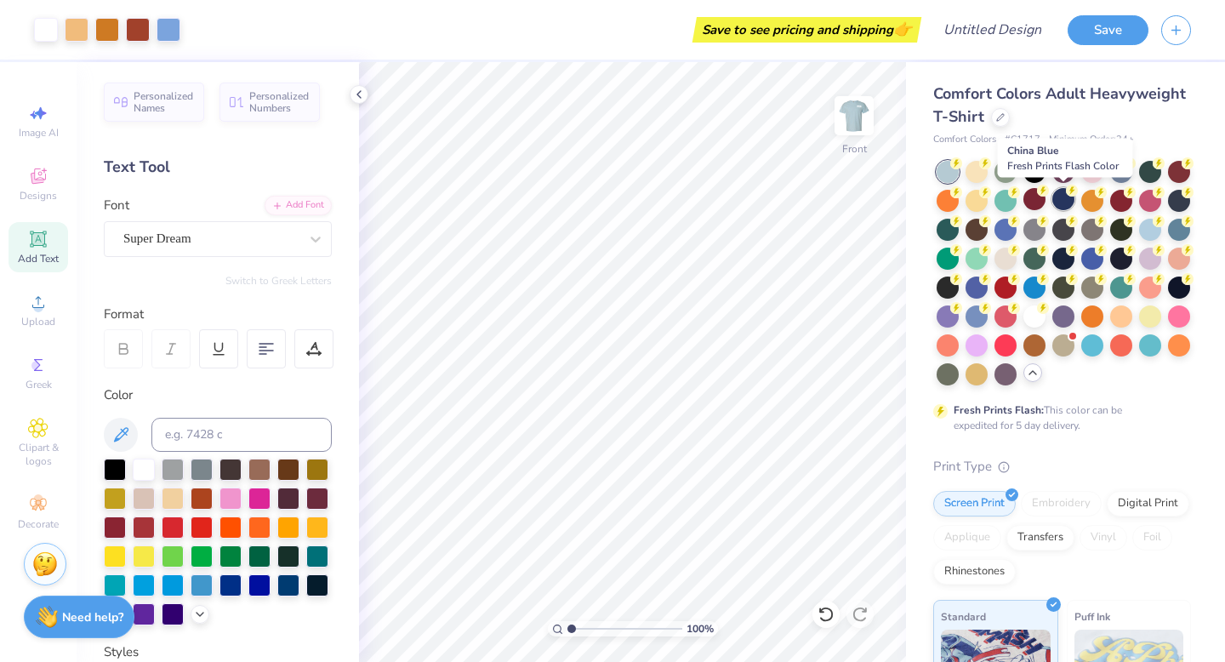
click at [1069, 200] on div at bounding box center [1063, 199] width 22 height 22
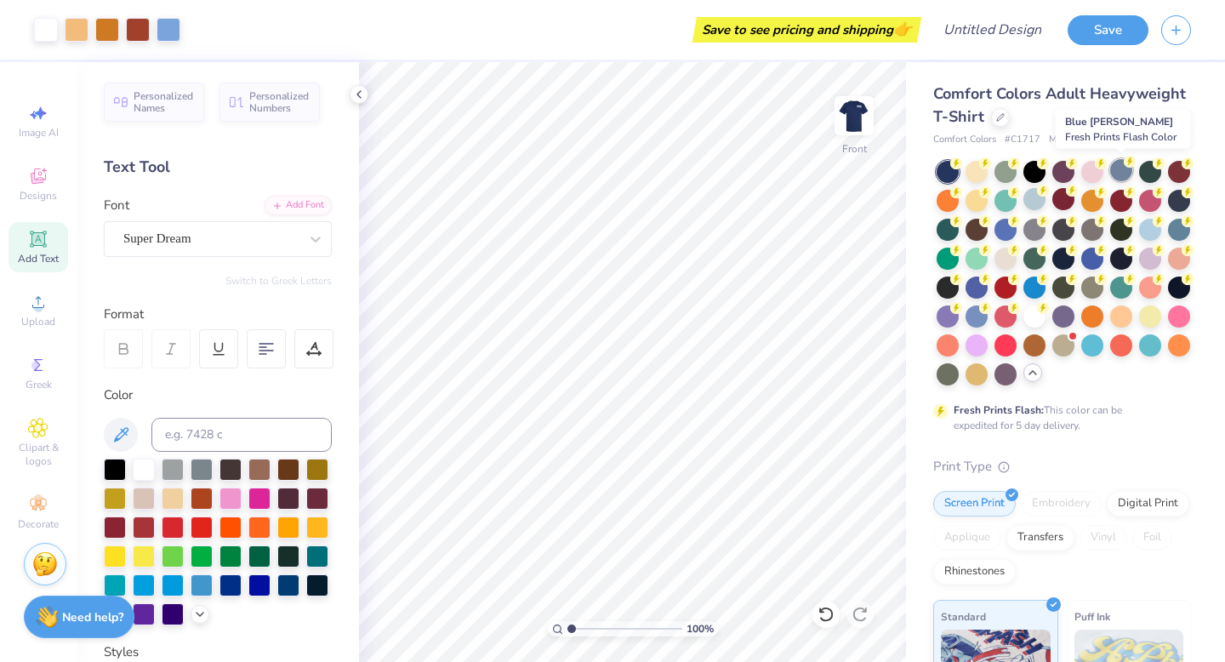
click at [1119, 169] on div at bounding box center [1121, 170] width 22 height 22
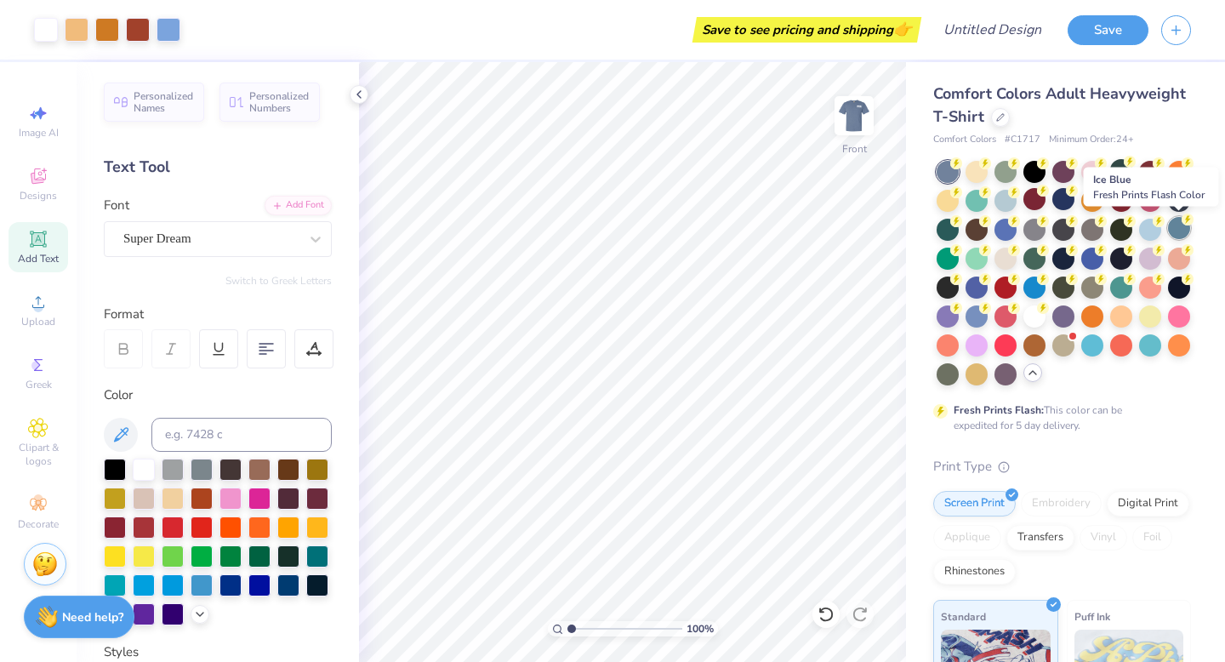
click at [1180, 236] on div at bounding box center [1179, 228] width 22 height 22
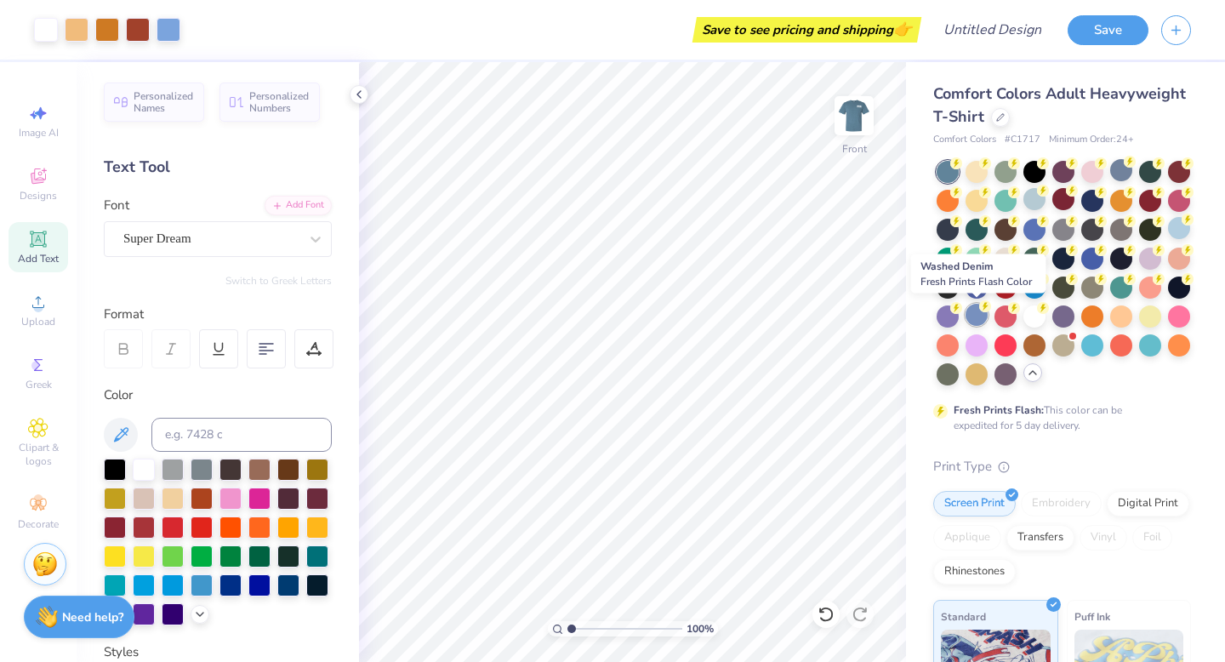
click at [977, 313] on div at bounding box center [976, 315] width 22 height 22
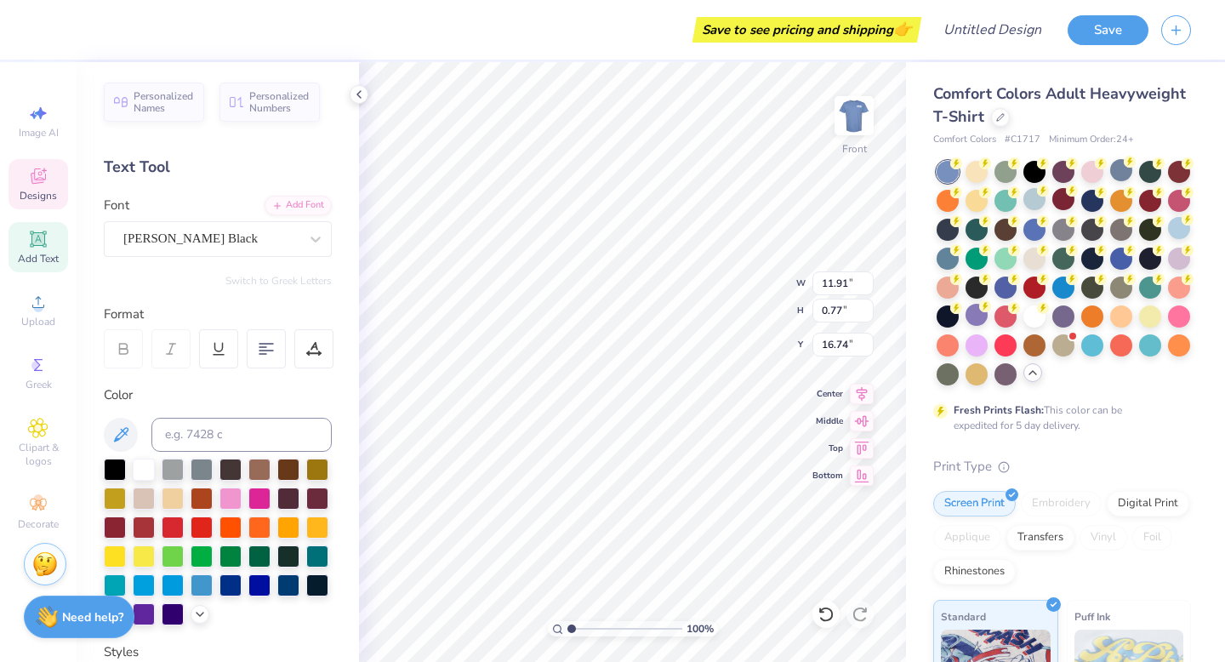
scroll to position [0, 3]
click at [260, 247] on div "[PERSON_NAME] Black" at bounding box center [211, 238] width 179 height 26
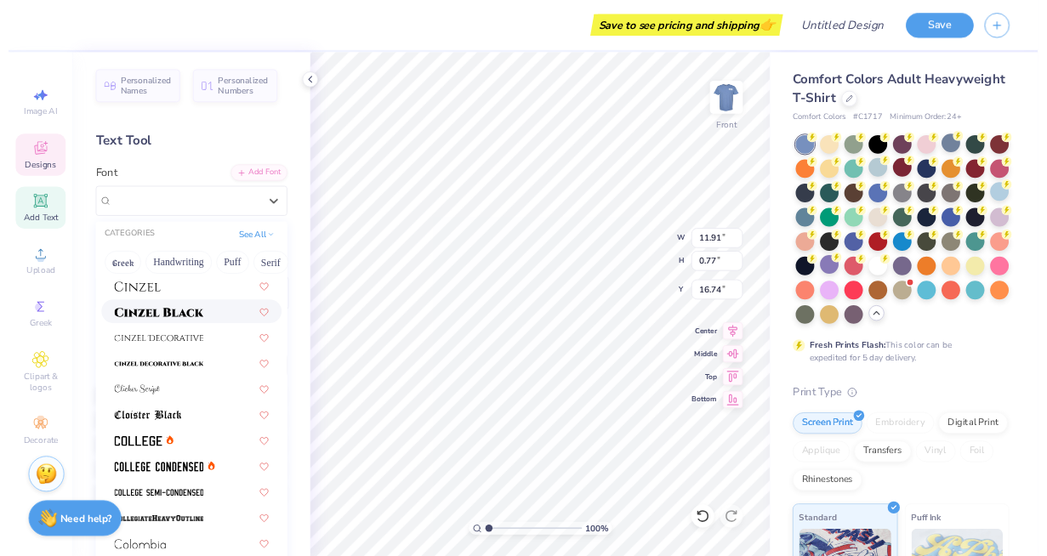
scroll to position [2148, 0]
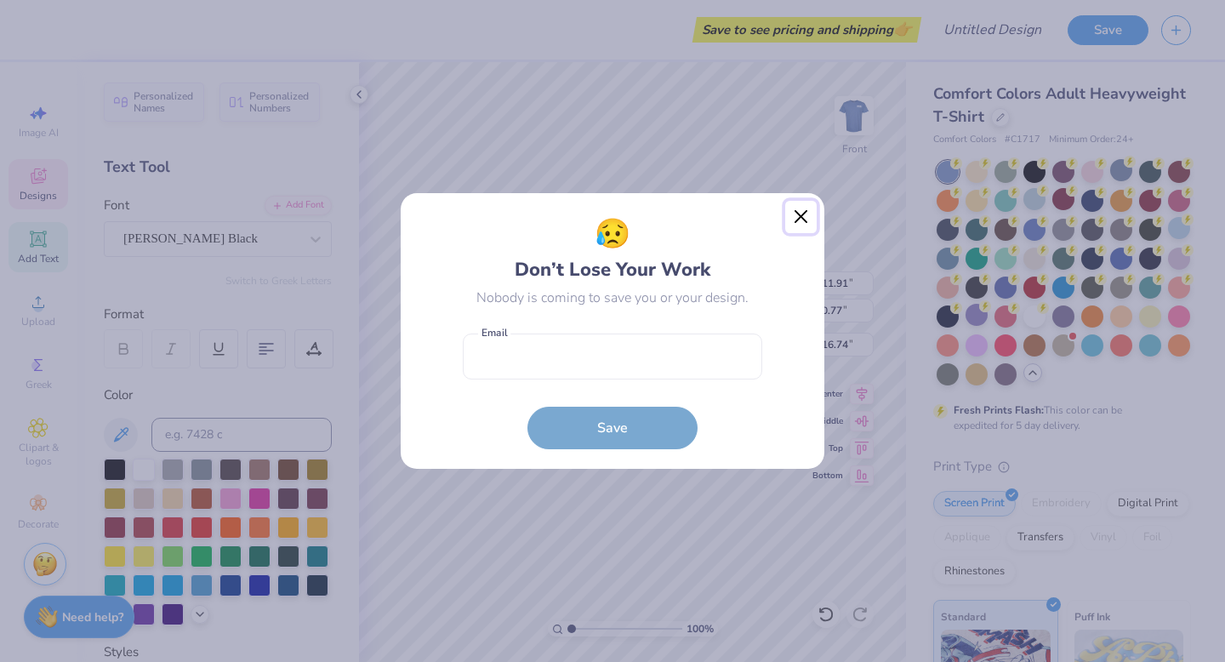
click at [808, 214] on button "Close" at bounding box center [801, 217] width 32 height 32
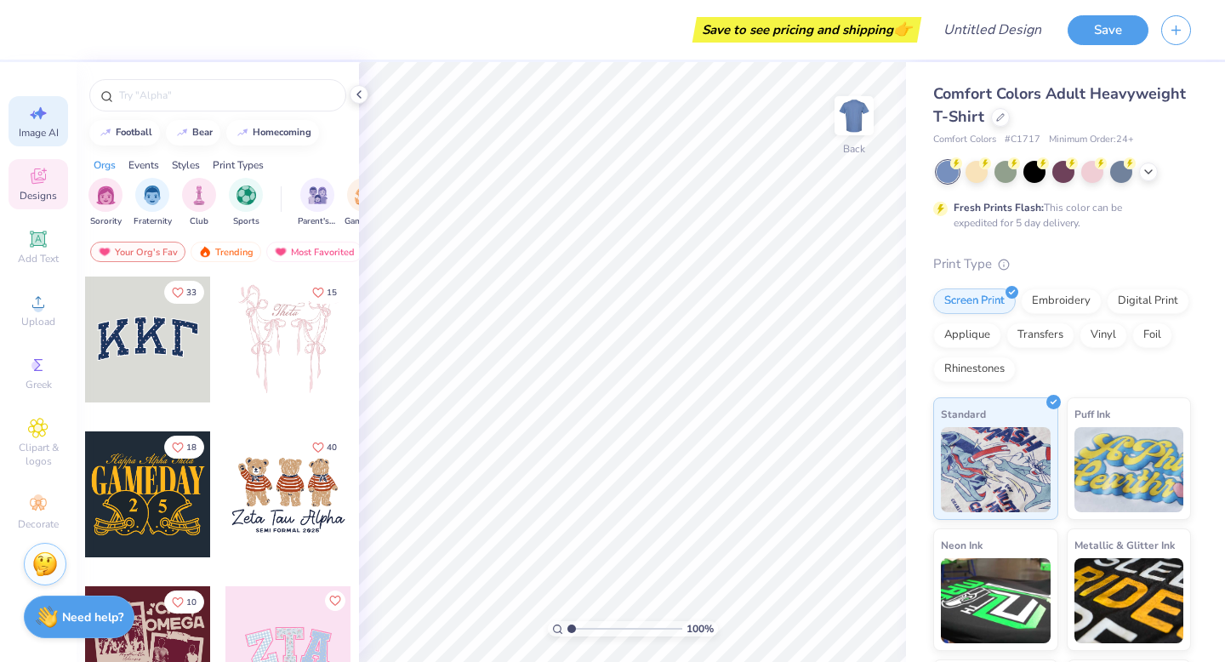
click at [45, 119] on icon at bounding box center [38, 113] width 20 height 20
select select "4"
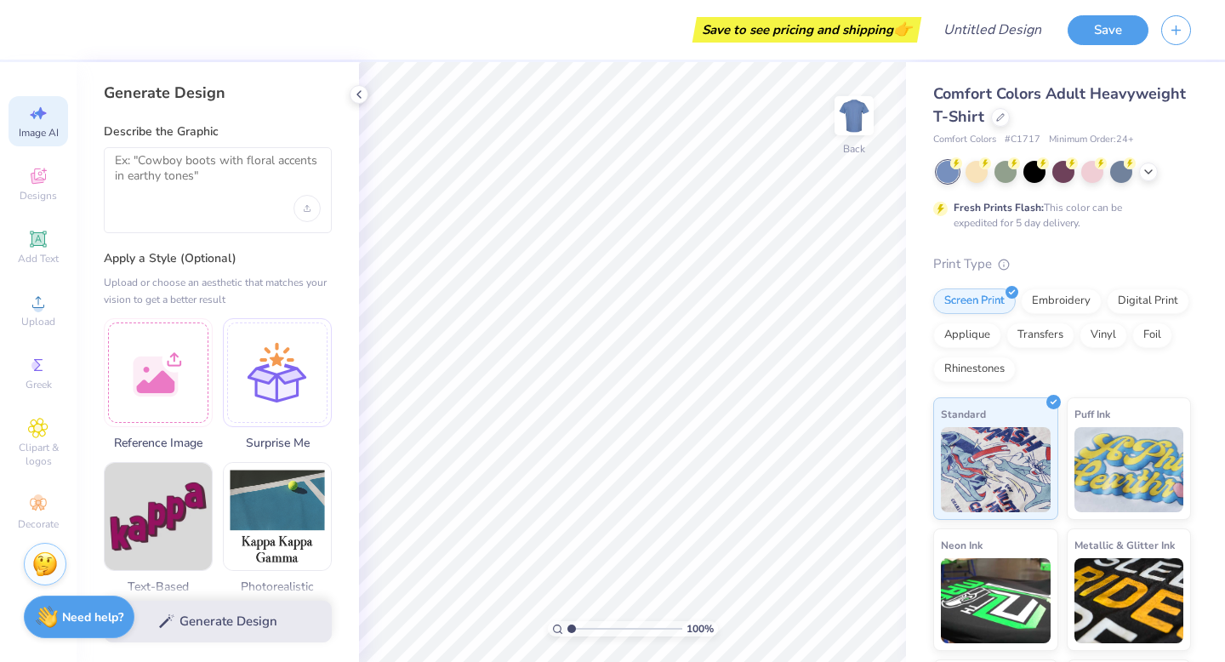
click at [214, 196] on div at bounding box center [218, 190] width 228 height 86
click at [208, 174] on textarea at bounding box center [218, 174] width 206 height 43
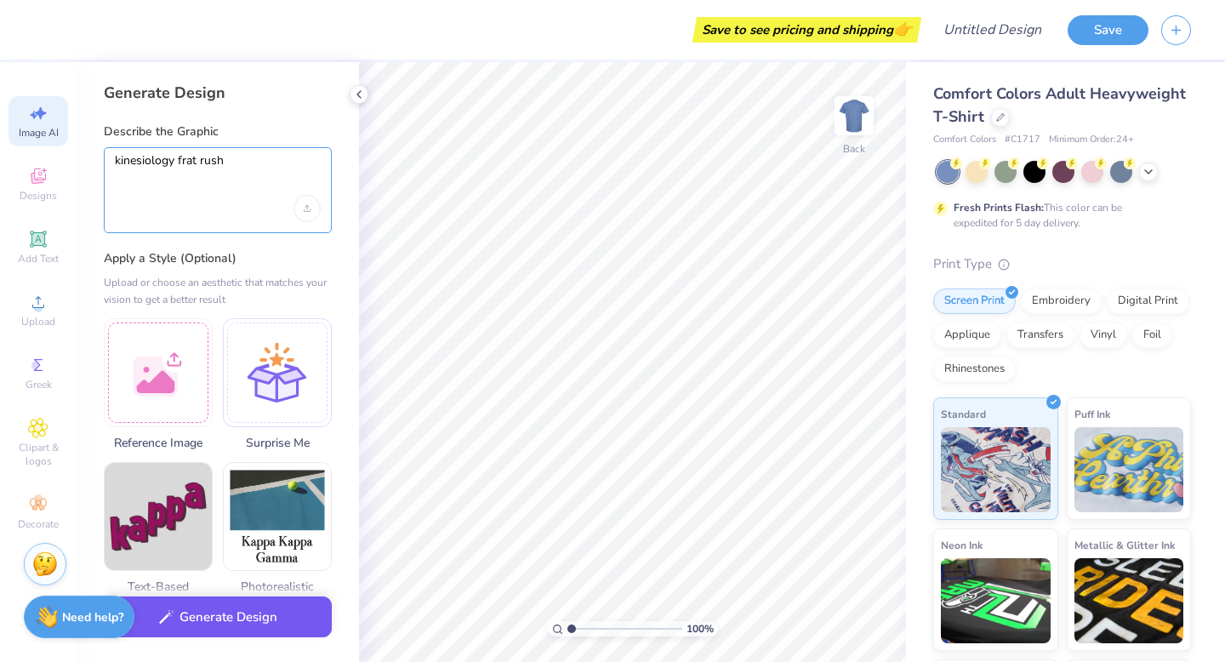
type textarea "kinesiology frat rush"
click at [196, 596] on button "Generate Design" at bounding box center [218, 617] width 228 height 42
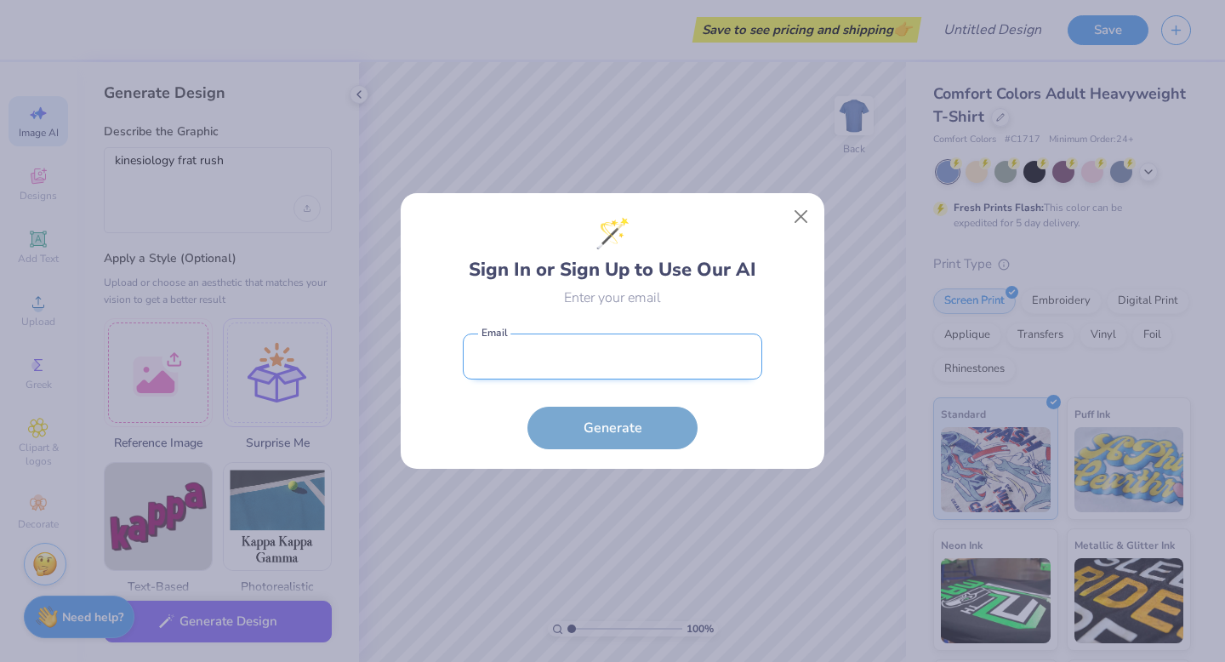
click at [594, 359] on input "email" at bounding box center [612, 356] width 299 height 47
type input "lrtucci@udel.edu"
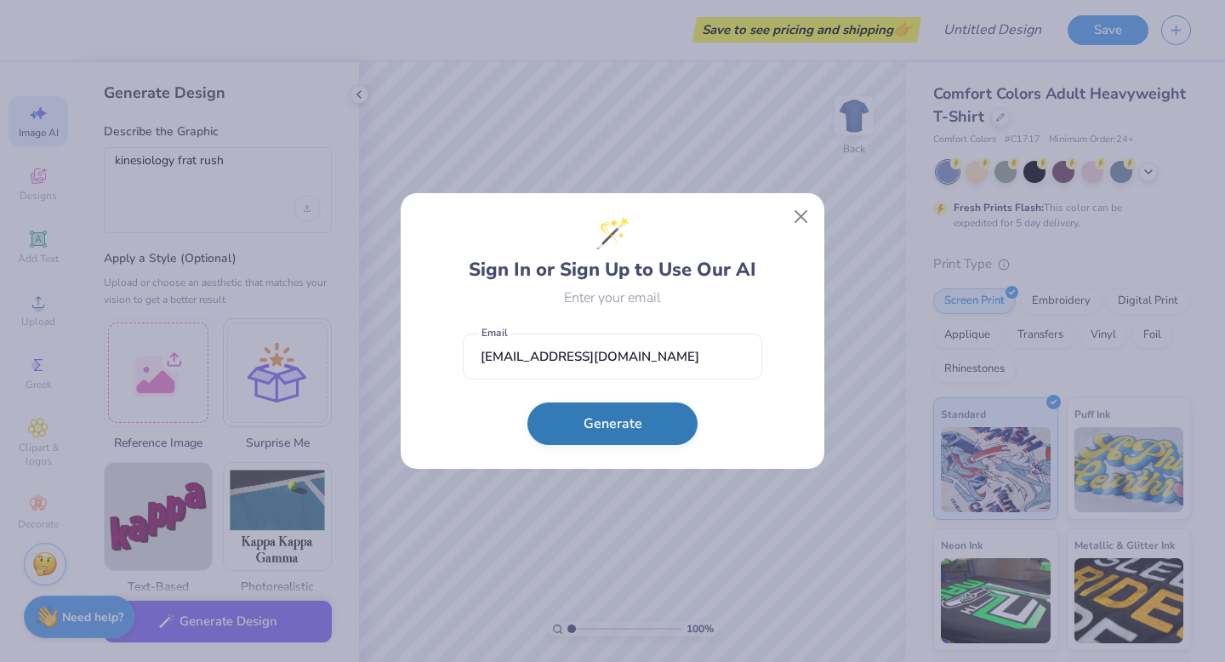
click at [587, 413] on button "Generate" at bounding box center [612, 423] width 170 height 43
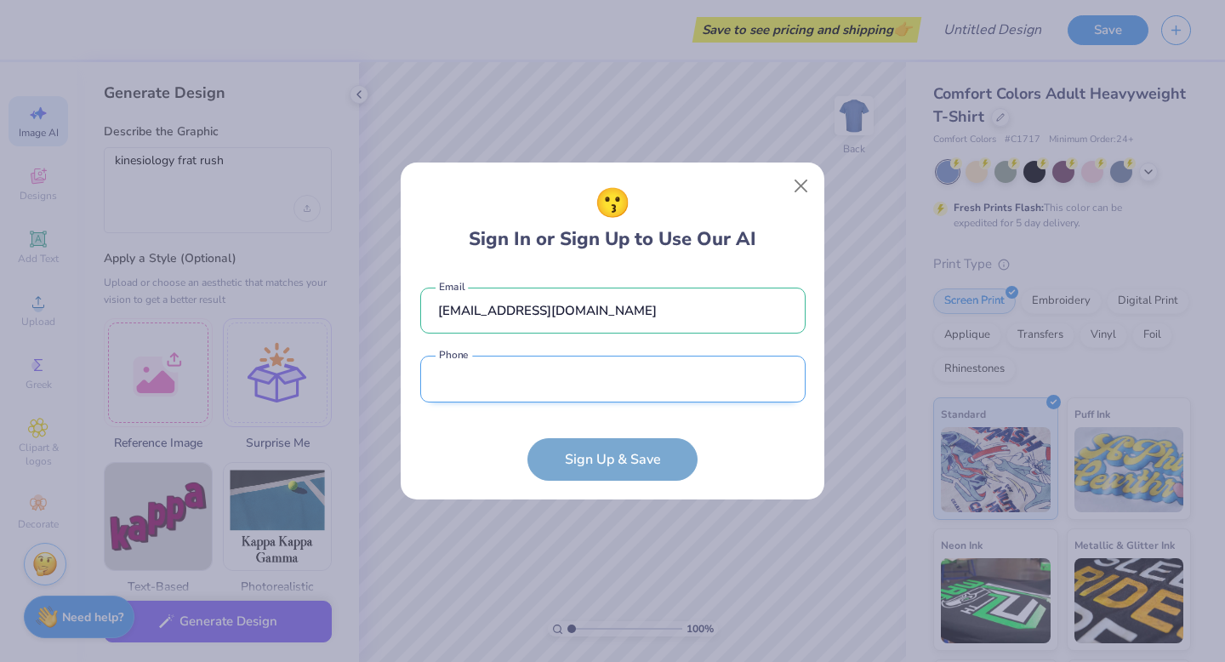
click at [597, 362] on input "tel" at bounding box center [612, 379] width 385 height 47
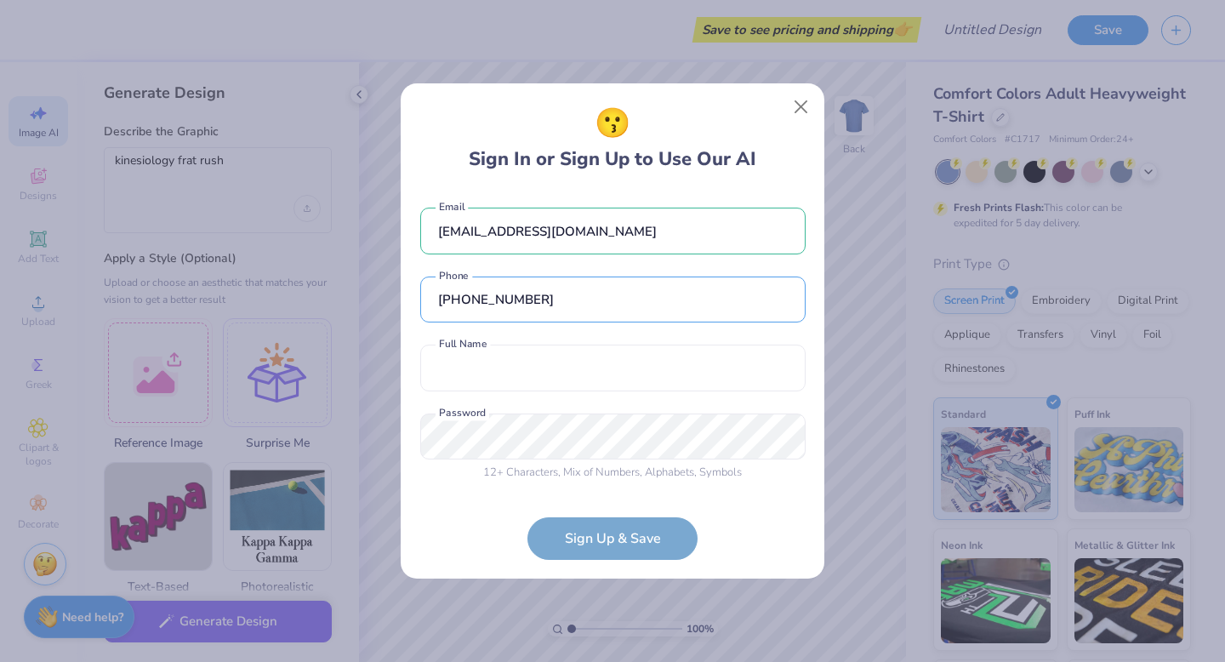
type input "(973) 985-1917"
click at [529, 233] on input "lrtucci@udel.edu" at bounding box center [612, 231] width 385 height 47
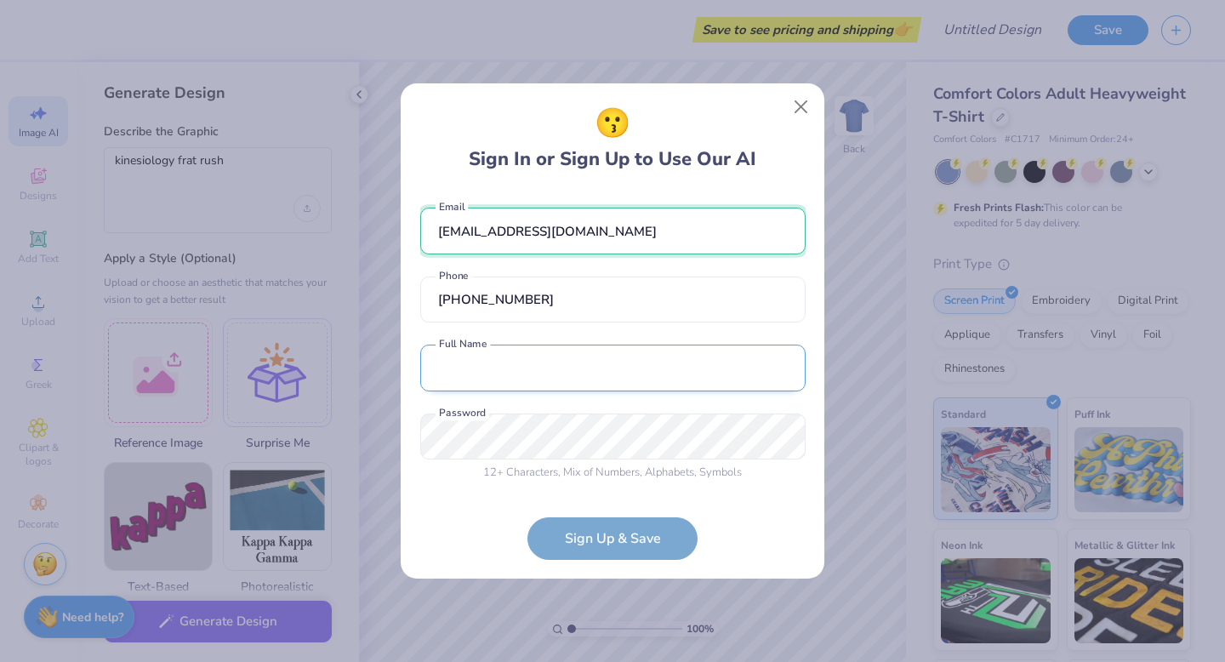
type input "lrt225@icloud.com"
click at [560, 376] on input "text" at bounding box center [612, 368] width 385 height 47
click at [799, 107] on button "Close" at bounding box center [801, 107] width 32 height 32
